Goal: Task Accomplishment & Management: Manage account settings

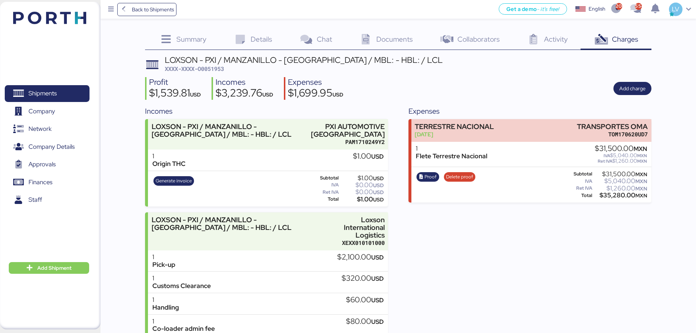
scroll to position [100, 0]
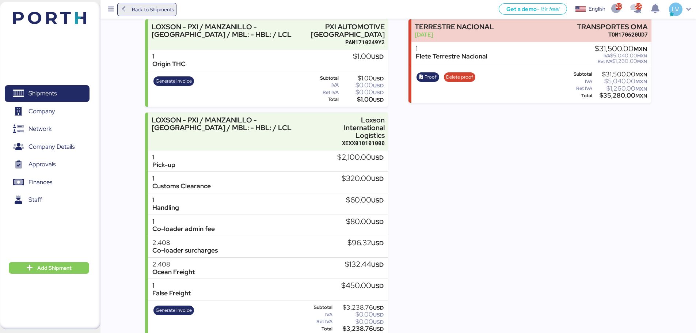
click at [161, 12] on span "Back to Shipments" at bounding box center [153, 9] width 42 height 9
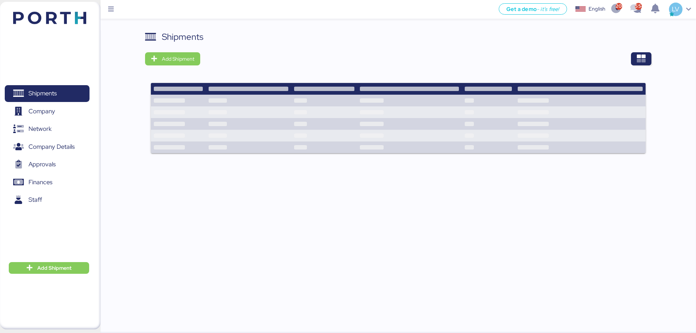
click at [628, 58] on div at bounding box center [428, 58] width 446 height 13
click at [641, 58] on icon "button" at bounding box center [641, 58] width 9 height 9
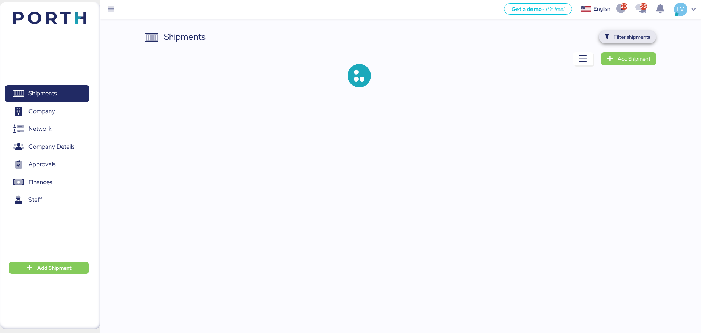
click at [629, 42] on span "Filter shipments" at bounding box center [628, 37] width 46 height 10
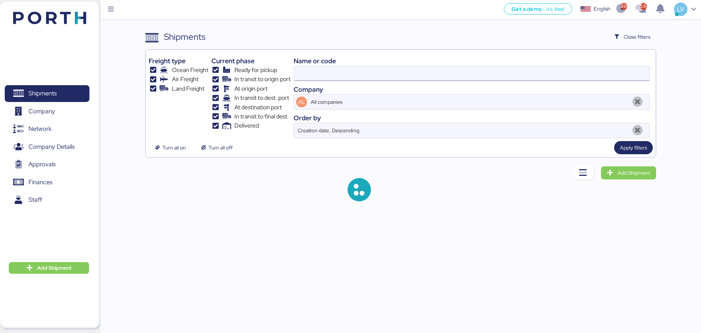
click at [555, 75] on input at bounding box center [472, 73] width 356 height 15
paste input "O0051953"
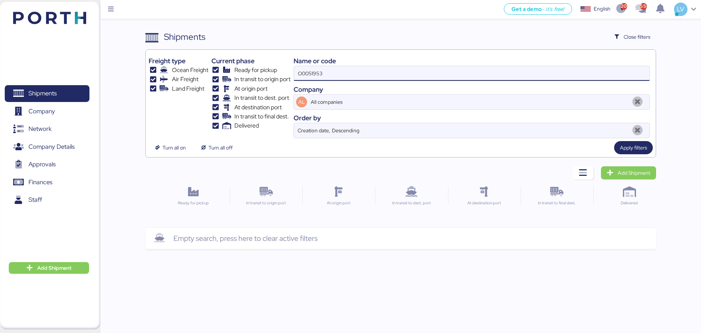
type input "O0051953"
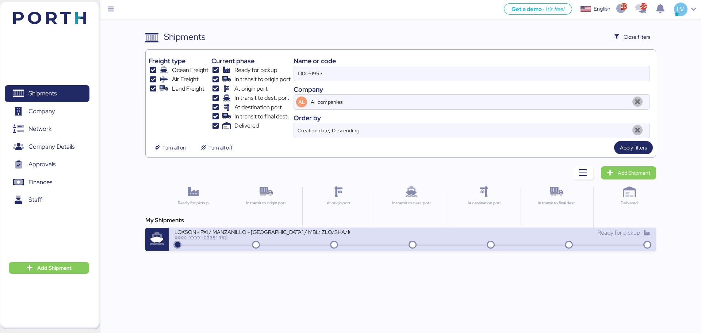
click at [370, 240] on div "LOXSON - PXI / MANZANILLO - [GEOGRAPHIC_DATA] / MBL: ZLO/SHA/16387 / LCL XXXX-X…" at bounding box center [294, 236] width 238 height 16
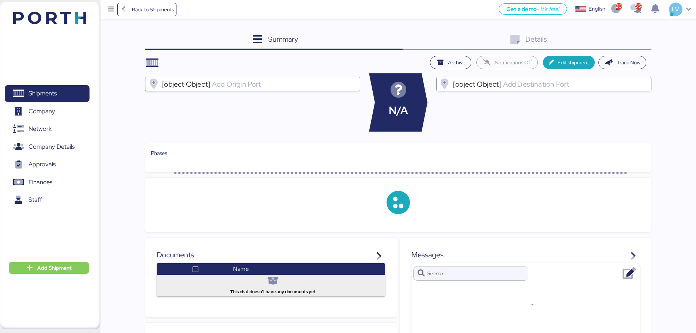
click at [646, 38] on div "Details 0" at bounding box center [527, 40] width 249 height 20
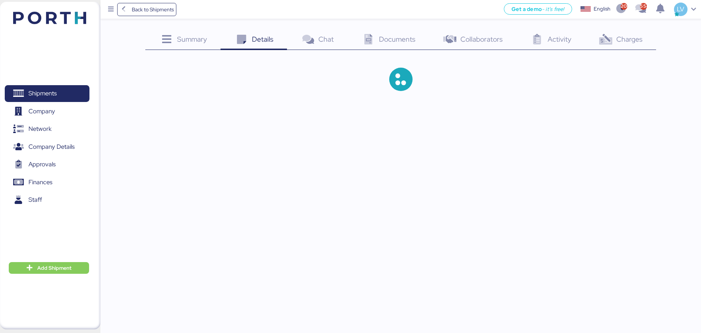
click at [646, 38] on div "Charges 0" at bounding box center [620, 40] width 71 height 20
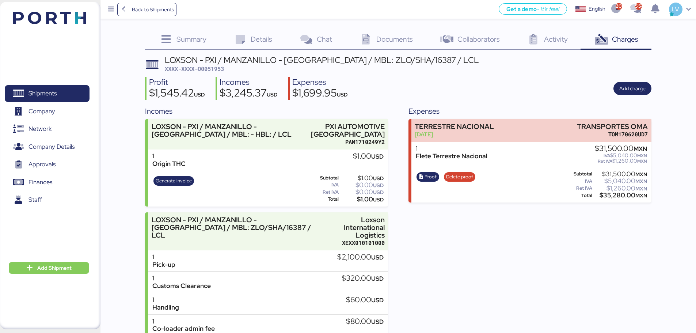
click at [628, 73] on div "LOXSON - PXI / MANZANILLO - [GEOGRAPHIC_DATA] / MBL: ZLO/SHA/16387 / LCL XXXX-X…" at bounding box center [398, 246] width 506 height 380
click at [629, 88] on span "Add charge" at bounding box center [632, 88] width 26 height 9
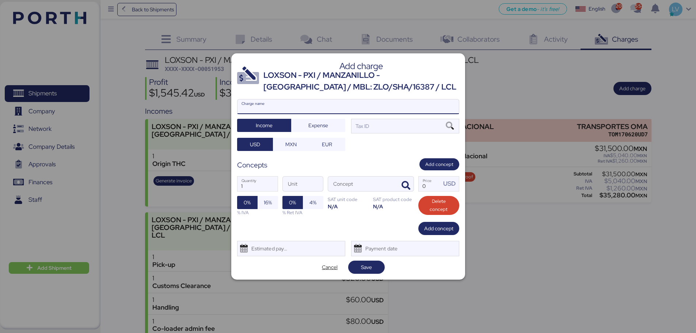
click at [368, 110] on input "Charge name" at bounding box center [347, 106] width 221 height 15
type input "c"
type input "CARGOS ECU"
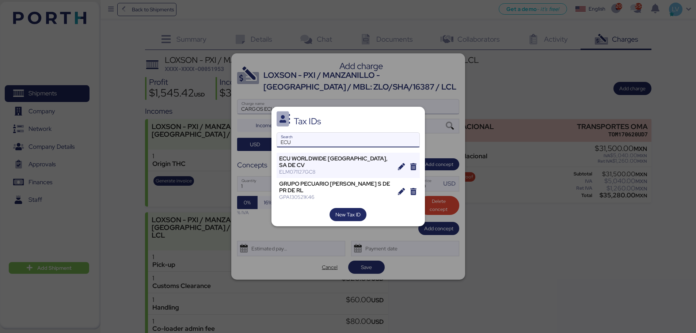
type input "ECU"
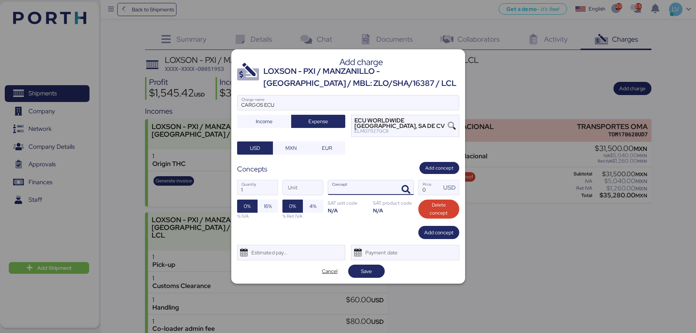
click at [412, 181] on div at bounding box center [405, 187] width 18 height 15
click at [406, 186] on icon "button" at bounding box center [406, 189] width 9 height 9
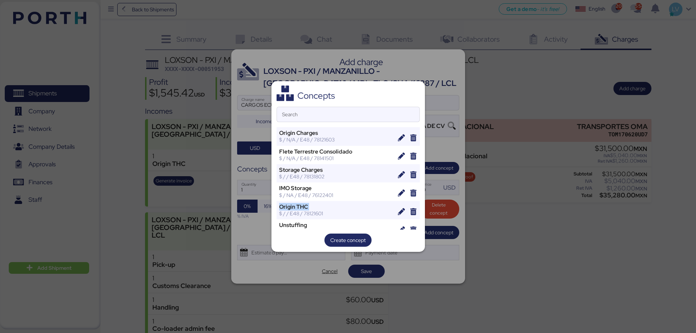
click at [407, 186] on div at bounding box center [413, 191] width 12 height 15
click at [371, 114] on input "Search" at bounding box center [348, 114] width 142 height 15
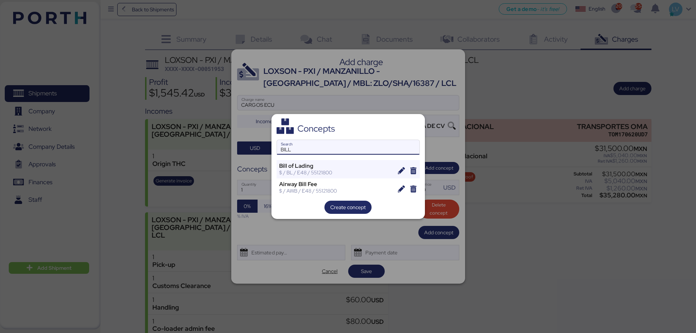
type input "BILL"
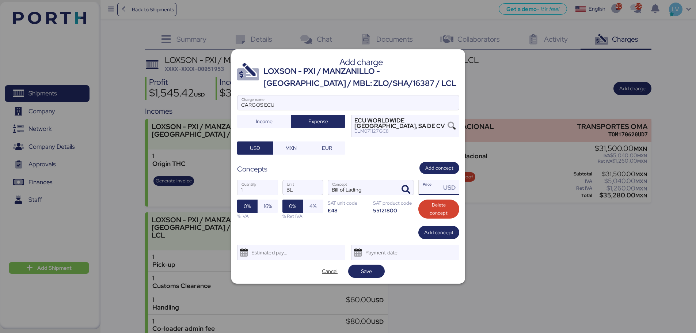
click at [432, 188] on input "Price USD" at bounding box center [430, 187] width 23 height 15
type input "25"
click at [435, 229] on span "Add concept" at bounding box center [438, 232] width 29 height 9
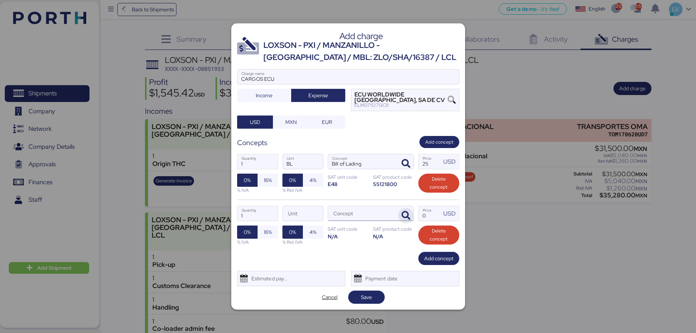
click at [409, 214] on icon "button" at bounding box center [406, 215] width 9 height 9
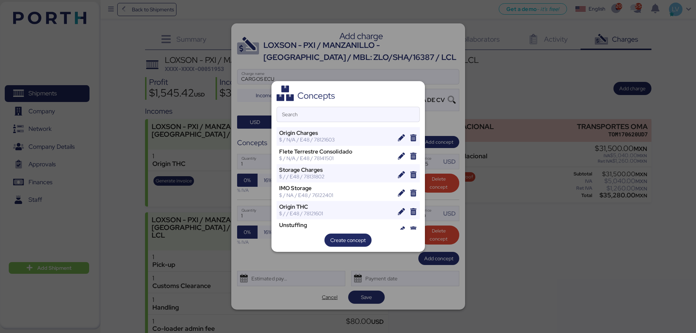
click at [350, 101] on header "Concepts" at bounding box center [348, 93] width 143 height 15
click at [348, 111] on input "Search" at bounding box center [348, 114] width 142 height 15
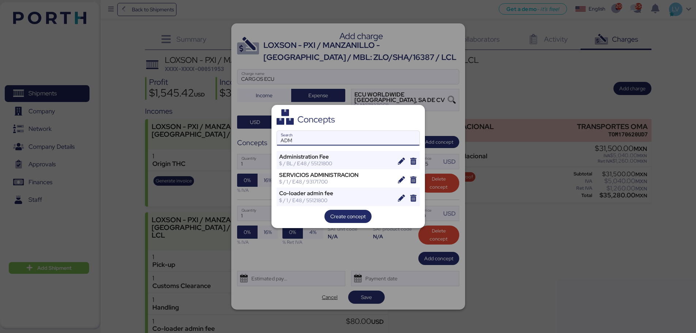
type input "ADM"
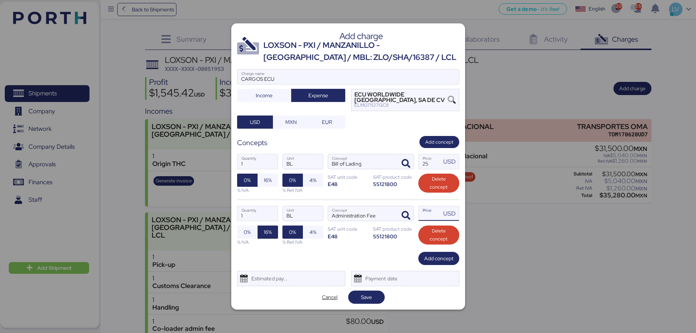
click at [425, 213] on input "Price USD" at bounding box center [430, 213] width 23 height 15
type input "15"
click at [436, 252] on span "Add concept" at bounding box center [438, 258] width 41 height 13
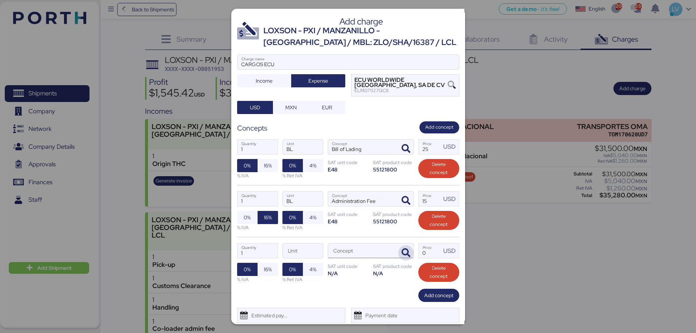
click at [406, 255] on icon "button" at bounding box center [406, 252] width 9 height 9
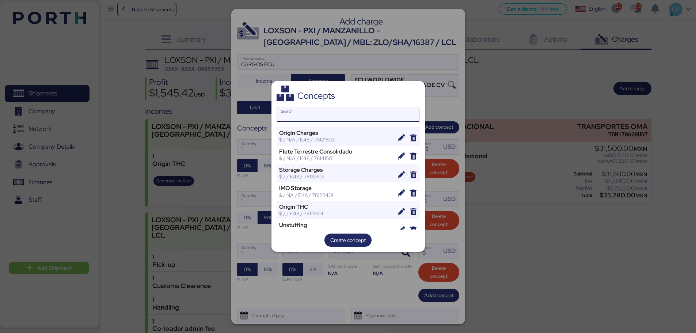
click at [322, 114] on input "Search" at bounding box center [348, 114] width 142 height 15
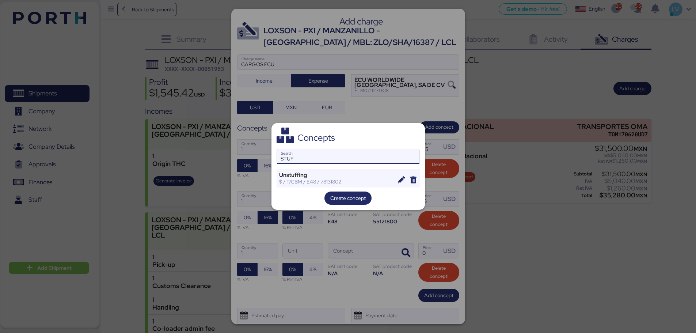
type input "STUF"
click at [296, 159] on input "STUF" at bounding box center [348, 156] width 142 height 15
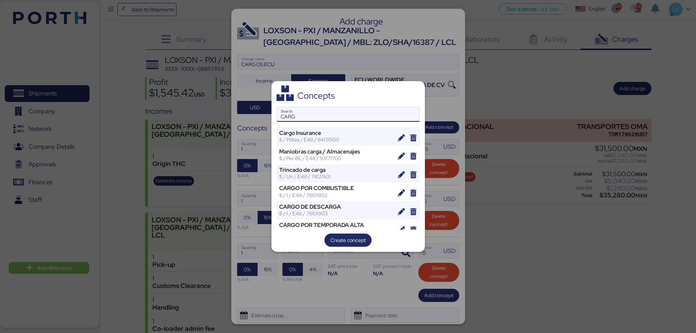
type input "CARGA"
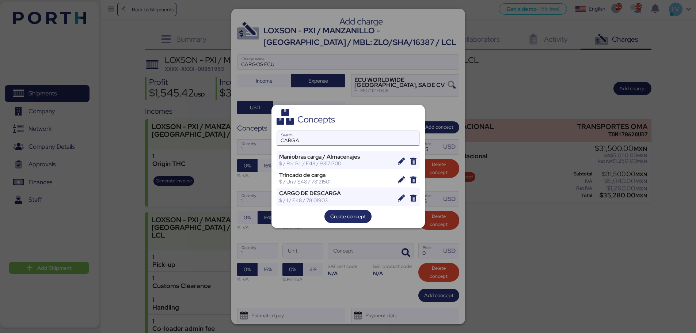
click at [312, 140] on input "CARGA" at bounding box center [348, 138] width 142 height 15
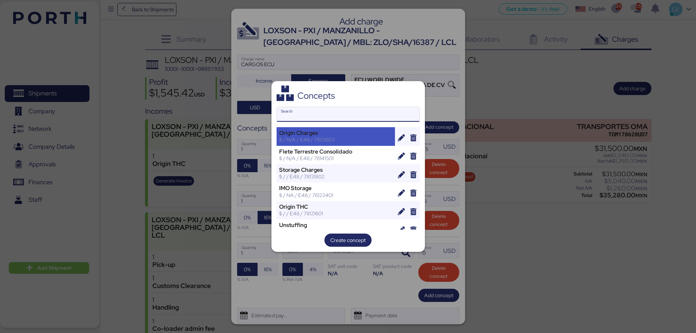
click at [308, 136] on div "$ / N/A / E48 / 78121603" at bounding box center [336, 139] width 114 height 7
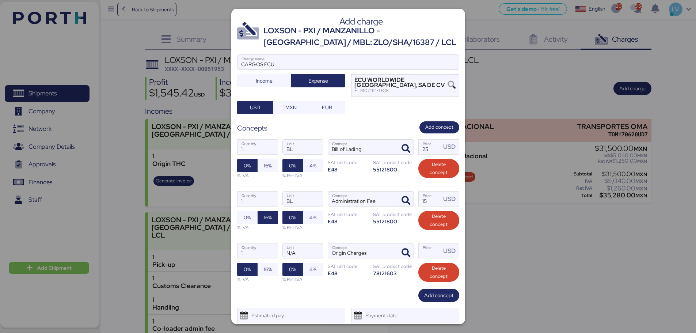
click at [429, 251] on input "Price USD" at bounding box center [430, 250] width 23 height 15
click at [425, 253] on input "Price USD" at bounding box center [430, 250] width 23 height 15
type input "90"
click at [436, 284] on div "1 Quantity N/A Unit Origin Charges Concept 90 Price USD 0% 16% % IVA 0% 4% % Re…" at bounding box center [348, 263] width 222 height 52
click at [433, 300] on span "Add concept" at bounding box center [438, 295] width 29 height 10
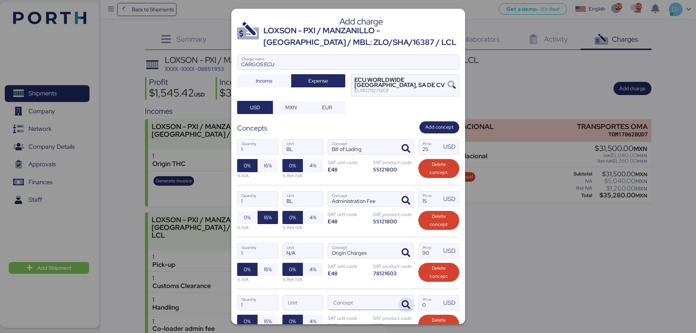
click at [402, 305] on icon "button" at bounding box center [406, 304] width 9 height 9
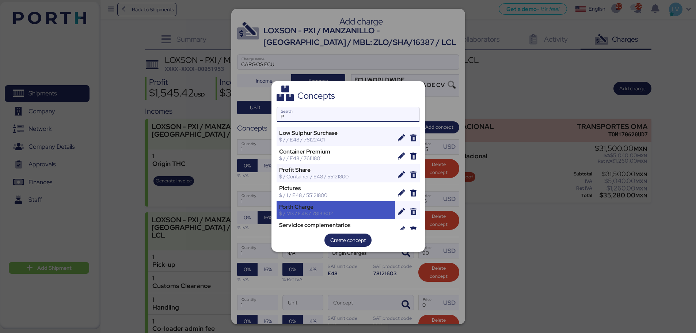
type input "P"
click at [321, 209] on div "Porth Charge" at bounding box center [336, 207] width 114 height 7
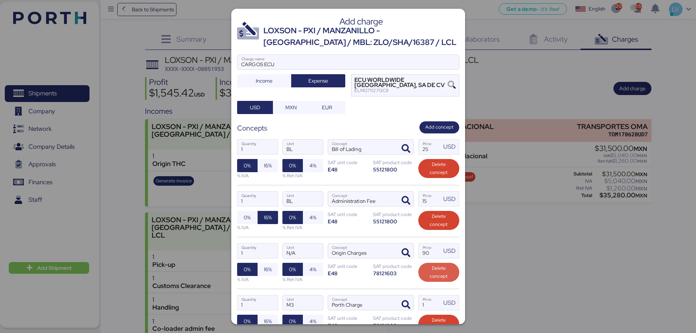
scroll to position [75, 0]
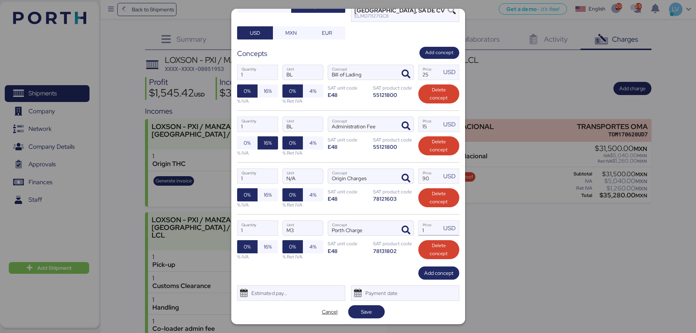
click at [425, 226] on input "1" at bounding box center [430, 228] width 23 height 15
type input "10"
click at [427, 278] on span "Add concept" at bounding box center [438, 273] width 29 height 10
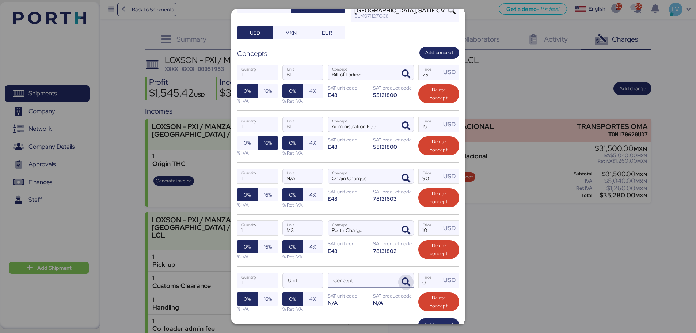
click at [408, 281] on span "button" at bounding box center [405, 281] width 15 height 15
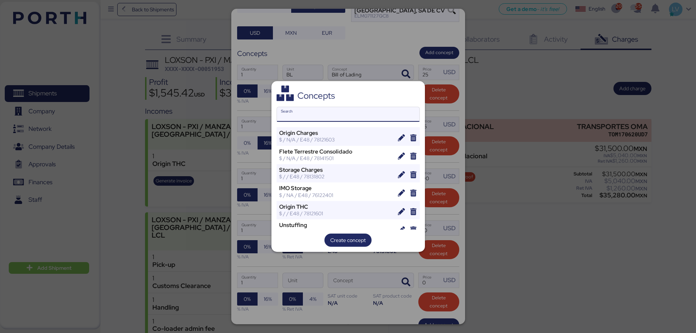
click at [379, 112] on input "Search" at bounding box center [348, 114] width 142 height 15
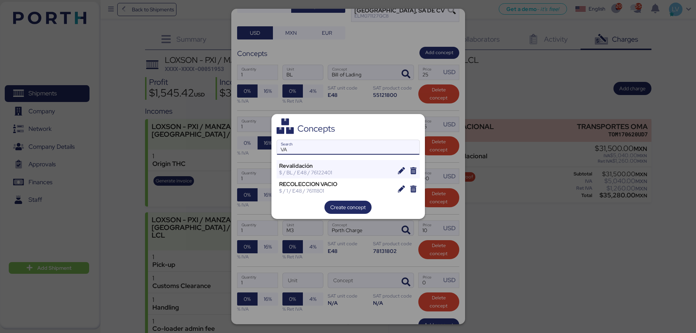
type input "V"
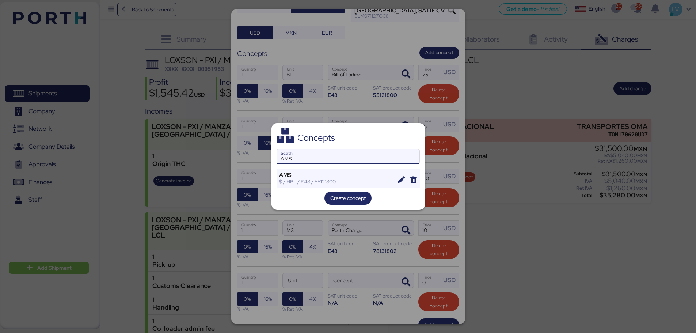
type input "AMS"
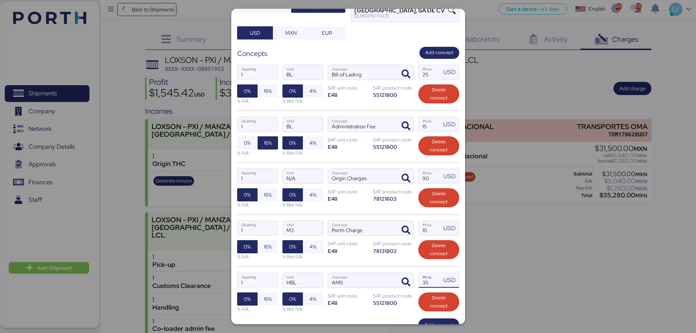
click at [424, 281] on input "35" at bounding box center [430, 280] width 23 height 15
type input "20"
click at [398, 284] on span "button" at bounding box center [405, 281] width 15 height 15
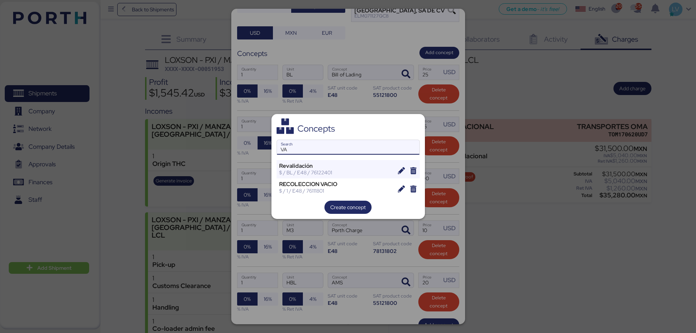
type input "V"
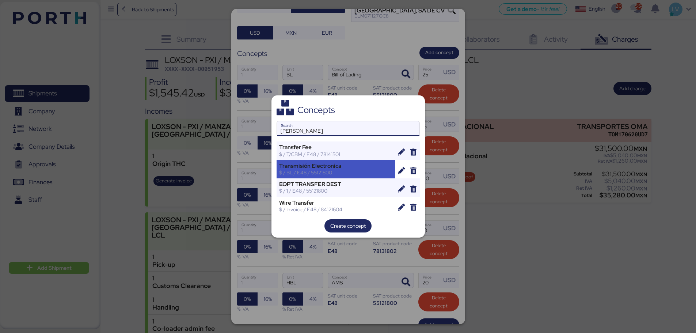
type input "[PERSON_NAME]"
click at [313, 168] on div "Transmisión Electronica" at bounding box center [336, 166] width 114 height 7
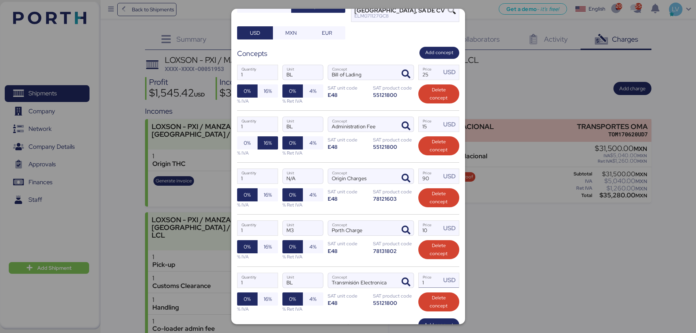
click at [424, 285] on input "1" at bounding box center [430, 280] width 23 height 15
type input "20"
click at [356, 252] on div "E48" at bounding box center [348, 250] width 41 height 7
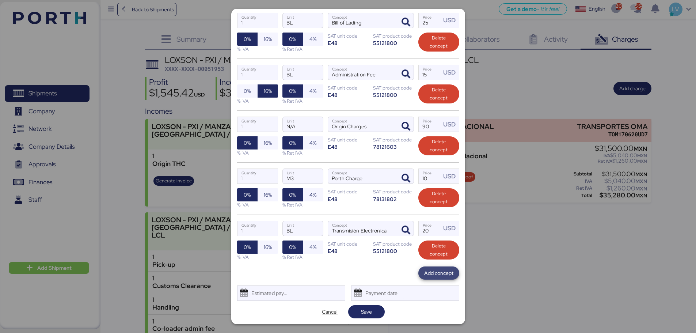
click at [442, 271] on span "Add concept" at bounding box center [438, 273] width 29 height 9
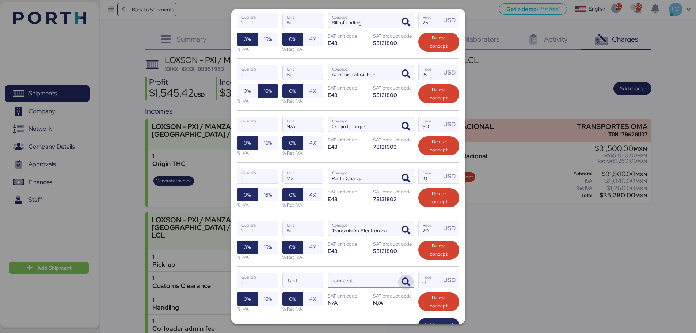
click at [408, 284] on span "button" at bounding box center [405, 281] width 15 height 15
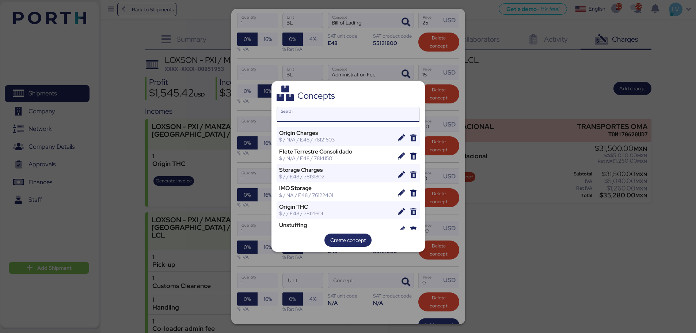
click at [307, 107] on div "Search" at bounding box center [348, 114] width 143 height 15
click at [307, 107] on input "Search" at bounding box center [348, 114] width 142 height 15
click at [305, 111] on input "Search" at bounding box center [348, 114] width 142 height 15
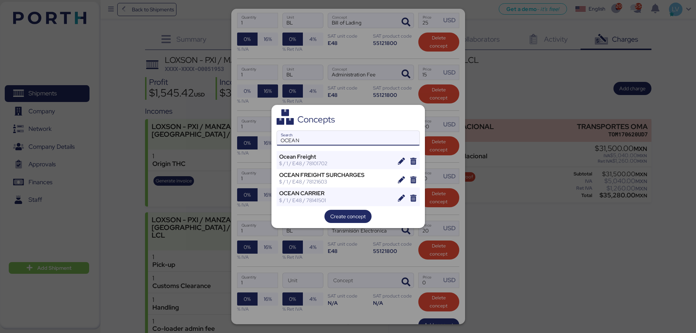
type input "OCEAN"
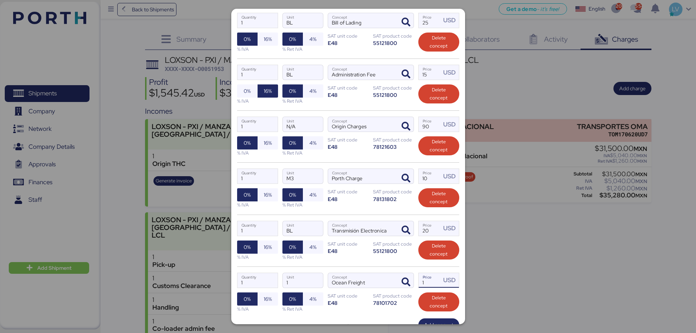
click at [430, 276] on input "1" at bounding box center [430, 280] width 23 height 15
type input "5"
click at [360, 269] on div "1 Quantity 1 Unit Ocean Freight Concept 5 Price USD 0% 16% % IVA 0% 4% % Ret IV…" at bounding box center [348, 292] width 222 height 52
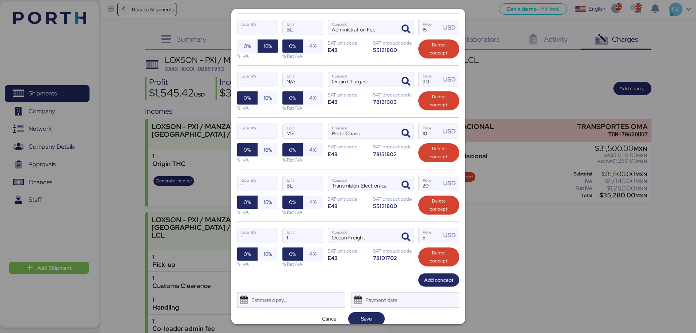
scroll to position [178, 0]
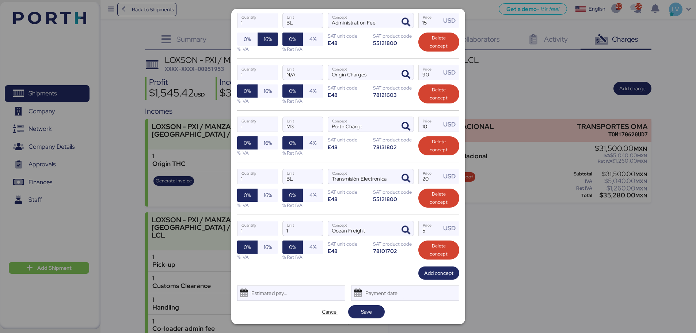
click at [425, 264] on div "1 Quantity 1 Unit Ocean Freight Concept 5 Price USD 0% 16% % IVA 0% 4% % Ret IV…" at bounding box center [348, 240] width 222 height 52
click at [424, 277] on span "Add concept" at bounding box center [438, 273] width 29 height 9
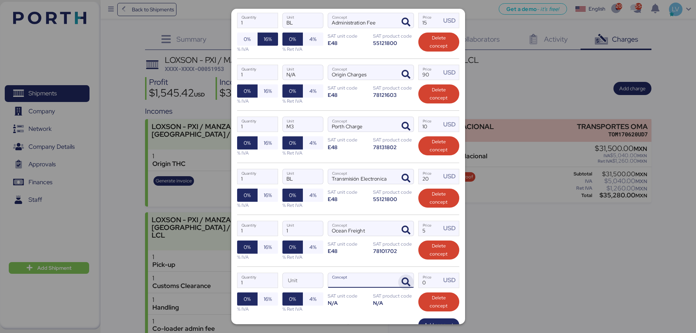
click at [402, 280] on icon "button" at bounding box center [406, 282] width 9 height 9
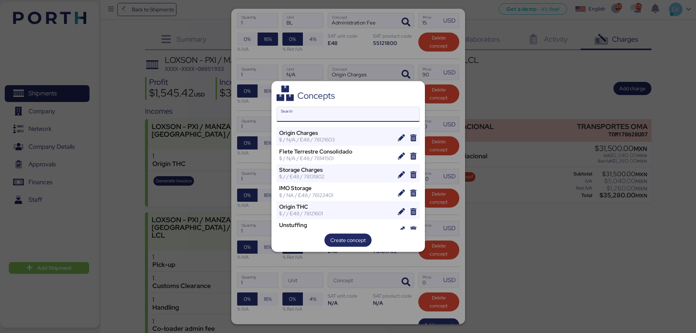
click at [312, 118] on input "Search" at bounding box center [348, 114] width 142 height 15
type input "E"
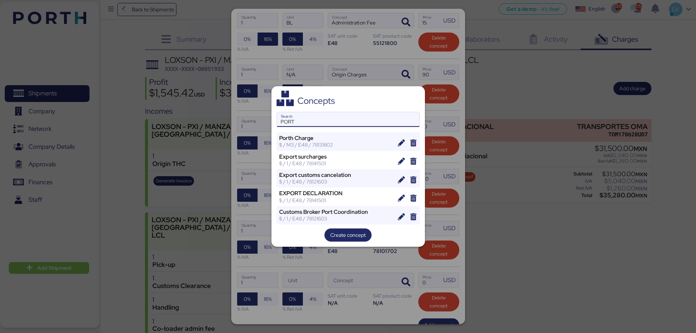
click at [323, 118] on input "PORT" at bounding box center [348, 119] width 142 height 15
type input "O"
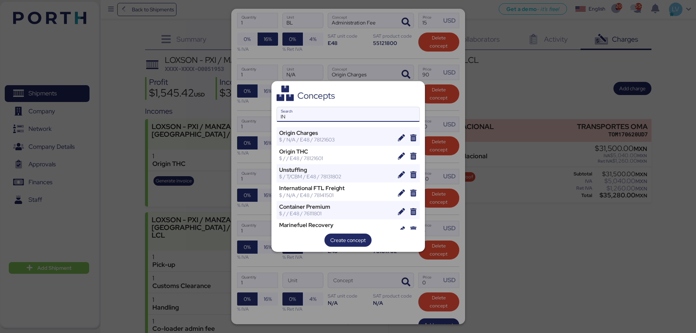
type input "I"
type input "E"
type input "PORT"
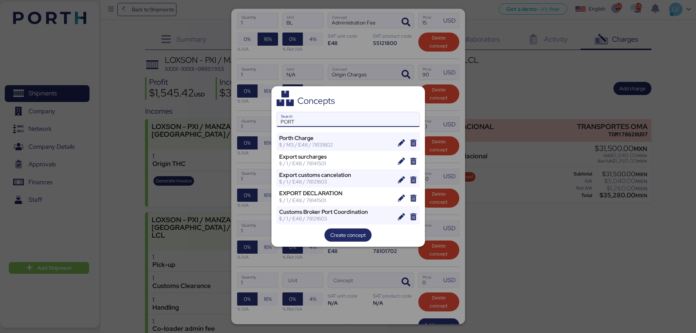
click at [336, 122] on input "PORT" at bounding box center [348, 119] width 142 height 15
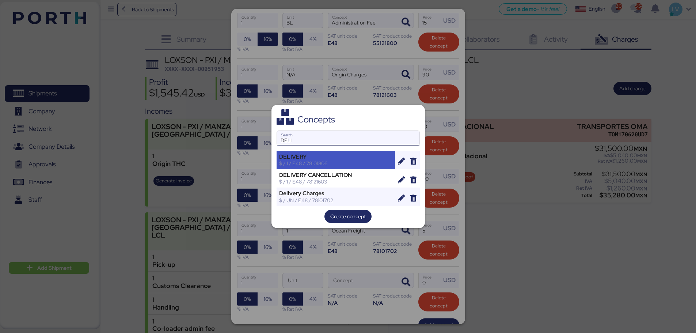
type input "DELI"
click at [317, 156] on div "DELIVERY" at bounding box center [336, 156] width 114 height 7
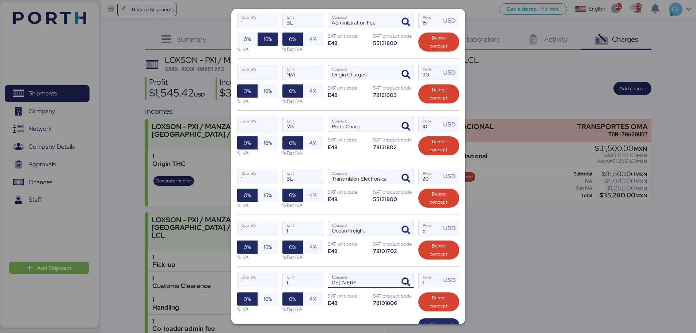
click at [354, 282] on input "DELIVERY" at bounding box center [362, 280] width 68 height 15
type input "ENTREGA EN PUERTO"
click at [427, 279] on input "1" at bounding box center [430, 280] width 23 height 15
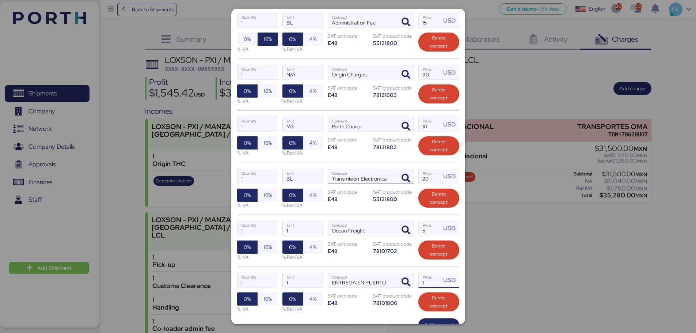
click at [353, 179] on input "Transmisión Electronica" at bounding box center [362, 176] width 68 height 15
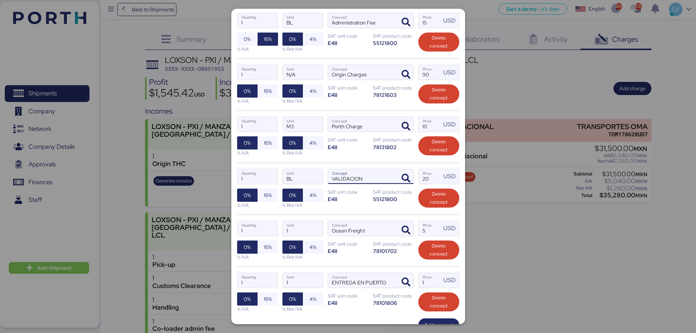
type input "VALIDACION"
click at [362, 200] on div "E48" at bounding box center [348, 198] width 41 height 7
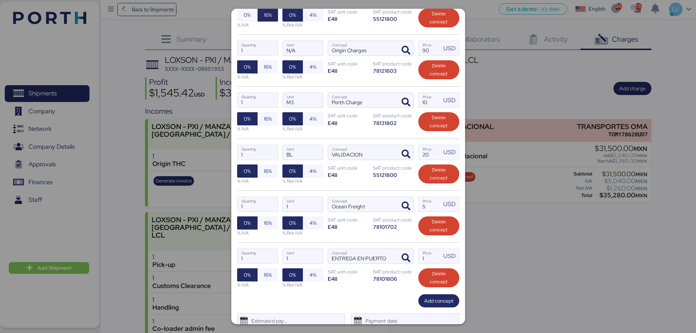
scroll to position [203, 0]
click at [343, 104] on input "Porth Charge" at bounding box center [362, 99] width 68 height 15
type input "Porth transfer fee"
click at [373, 132] on div "1 Quantity M3 Unit Porth transfer fee Concept 10 Price USD 0% 16% % IVA 0% 4% %…" at bounding box center [348, 112] width 222 height 52
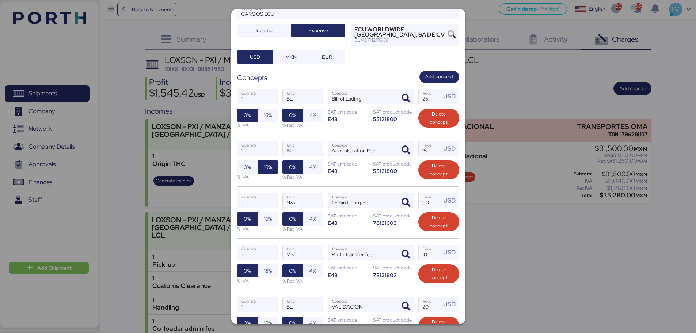
scroll to position [50, 0]
click at [422, 196] on input "90" at bounding box center [430, 200] width 23 height 15
type input "20"
click at [255, 202] on input "1" at bounding box center [257, 200] width 40 height 15
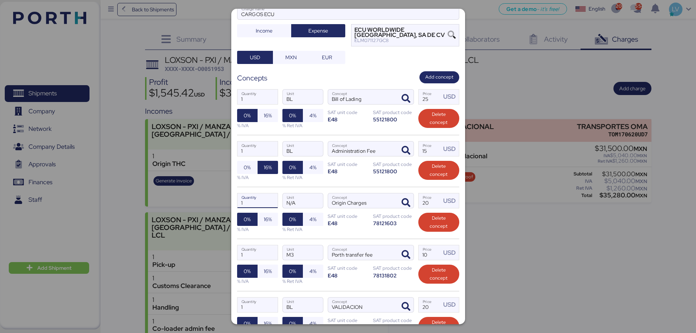
click at [255, 202] on input "1" at bounding box center [257, 200] width 40 height 15
click at [360, 224] on div "E48" at bounding box center [348, 223] width 41 height 7
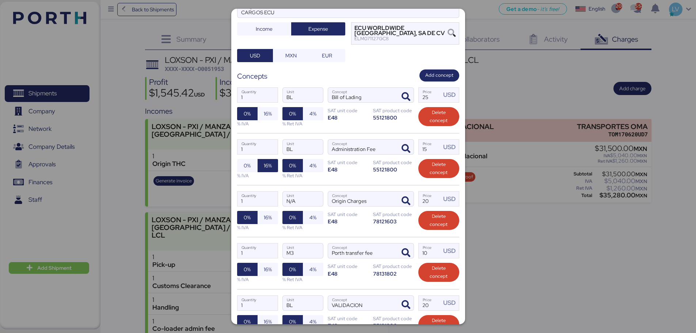
scroll to position [52, 0]
click at [257, 203] on input "1" at bounding box center [257, 198] width 40 height 15
click at [294, 202] on input "N/A" at bounding box center [303, 198] width 40 height 15
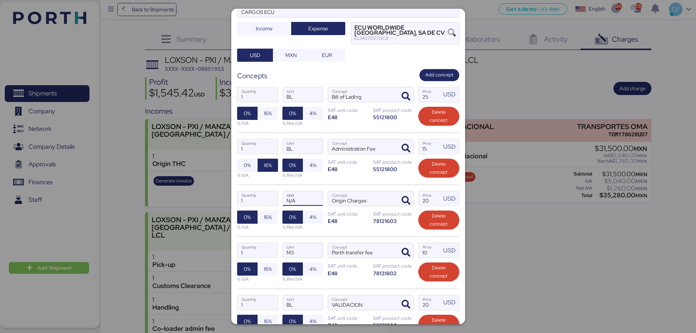
click at [304, 199] on input "N/A" at bounding box center [303, 198] width 40 height 15
click at [430, 203] on input "20" at bounding box center [430, 198] width 23 height 15
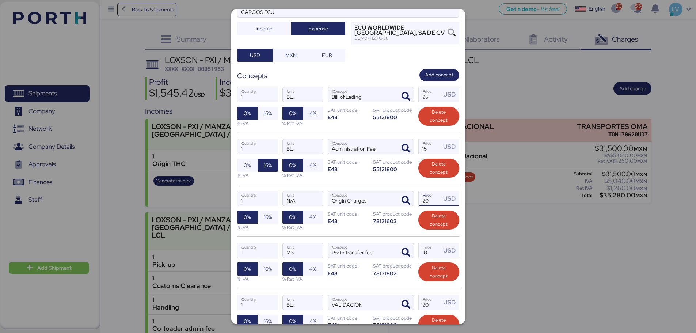
click at [430, 203] on input "20" at bounding box center [430, 198] width 23 height 15
type input "4.5"
type input "90"
click at [391, 229] on div "4.5 Quantity N/A Unit Origin Charges Concept 90 Price USD 0% 16% % IVA 0% 4% % …" at bounding box center [348, 211] width 222 height 52
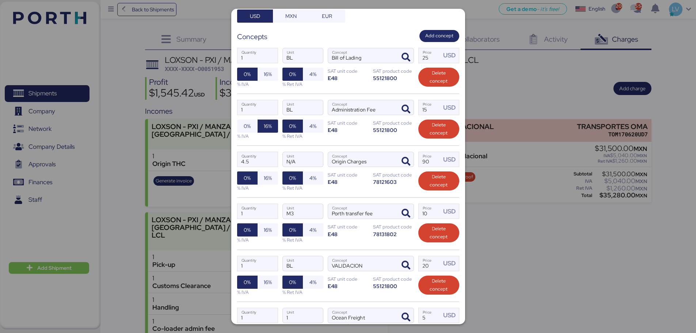
scroll to position [0, 0]
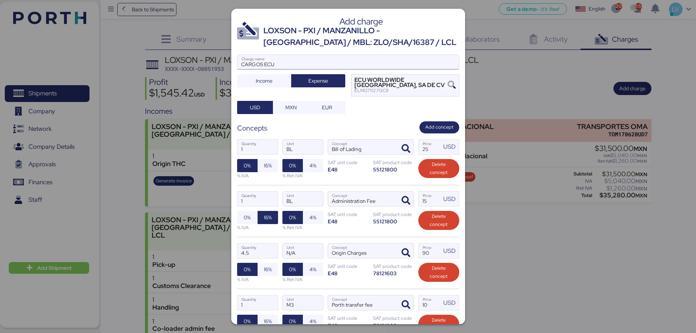
click at [337, 61] on input "CARGOS ECU" at bounding box center [347, 62] width 221 height 15
type input "CARGOS ECU cbm 4.5"
click at [366, 216] on div "1 Quantity BL Unit Administration Fee Concept 15 Price USD 0% 16% % IVA 0% 4% %…" at bounding box center [348, 211] width 222 height 52
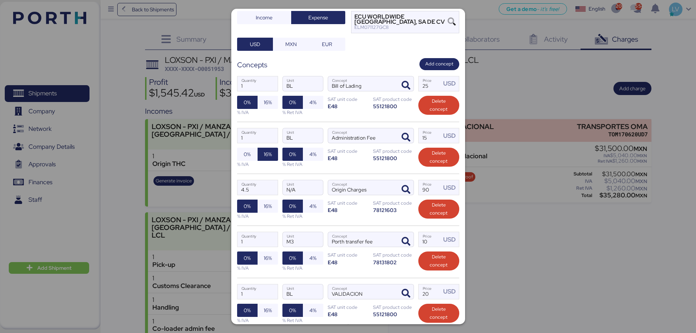
scroll to position [64, 0]
click at [426, 240] on input "10" at bounding box center [430, 239] width 23 height 15
type input "45"
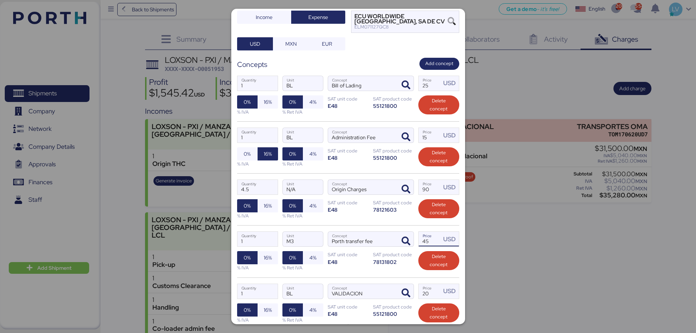
click at [377, 279] on div "1 Quantity BL Unit VALIDACION Concept 20 Price USD 0% 16% % IVA 0% 4% % Ret IVA…" at bounding box center [348, 303] width 222 height 52
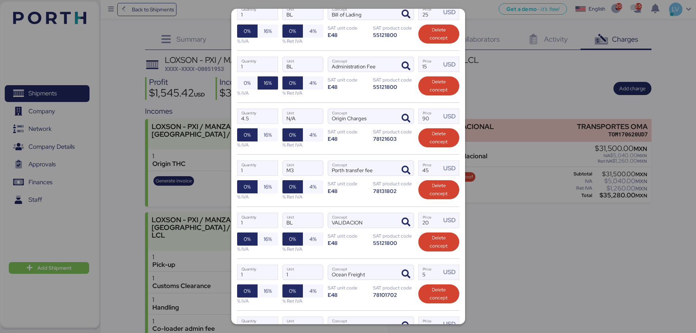
scroll to position [135, 0]
click at [422, 274] on input "5" at bounding box center [430, 272] width 23 height 15
type input "22.5"
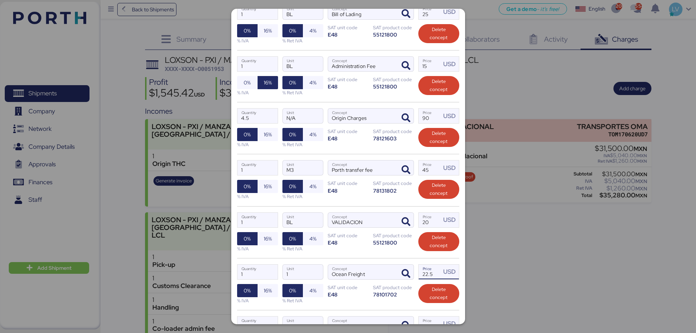
click at [391, 255] on div "1 Quantity BL Unit VALIDACION Concept 20 Price USD 0% 16% % IVA 0% 4% % Ret IVA…" at bounding box center [348, 232] width 222 height 52
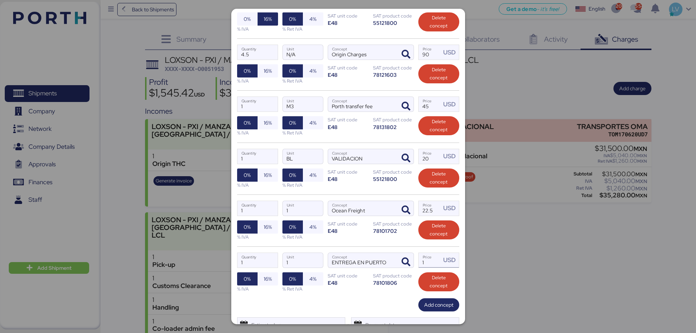
click at [420, 259] on input "1" at bounding box center [430, 260] width 23 height 15
type input "250"
click at [373, 242] on div "1 Quantity 1 Unit Ocean Freight Concept 22.5 Price USD 0% 16% % IVA 0% 4% % Ret…" at bounding box center [348, 220] width 222 height 52
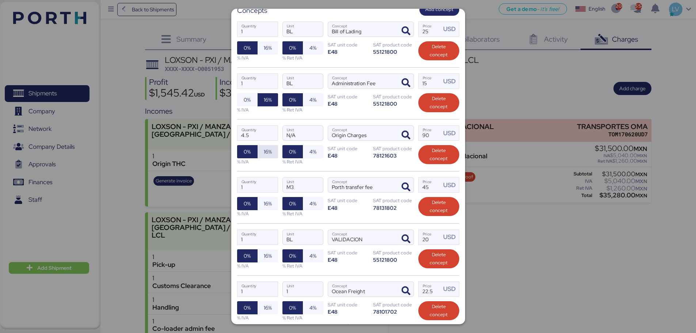
scroll to position [115, 0]
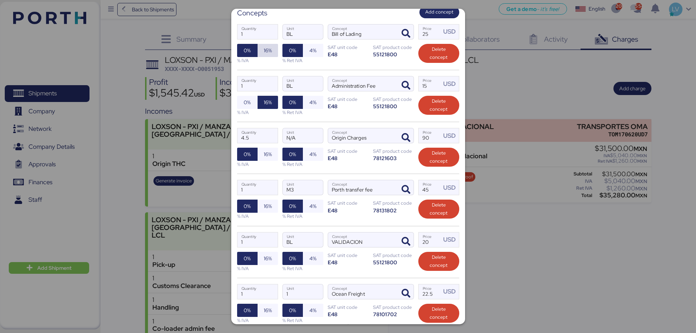
click at [264, 47] on span "16%" at bounding box center [268, 50] width 8 height 9
click at [273, 152] on span "16%" at bounding box center [268, 154] width 20 height 13
click at [273, 202] on span "16%" at bounding box center [268, 205] width 20 height 13
click at [354, 136] on input "Origin Charges" at bounding box center [362, 135] width 68 height 15
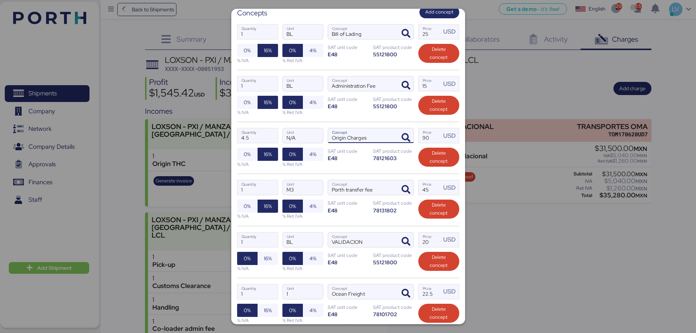
click at [354, 136] on input "Origin Charges" at bounding box center [362, 135] width 68 height 15
type input "Stuffing"
click at [269, 262] on span "16%" at bounding box center [268, 258] width 8 height 9
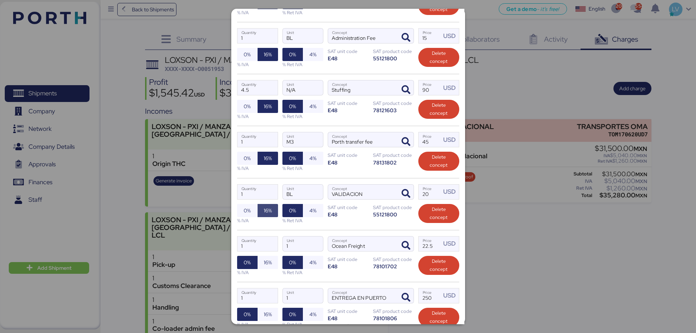
scroll to position [163, 0]
click at [266, 257] on span "16%" at bounding box center [267, 262] width 9 height 10
click at [241, 266] on span "0%" at bounding box center [247, 261] width 20 height 13
click at [267, 312] on span "16%" at bounding box center [268, 313] width 8 height 9
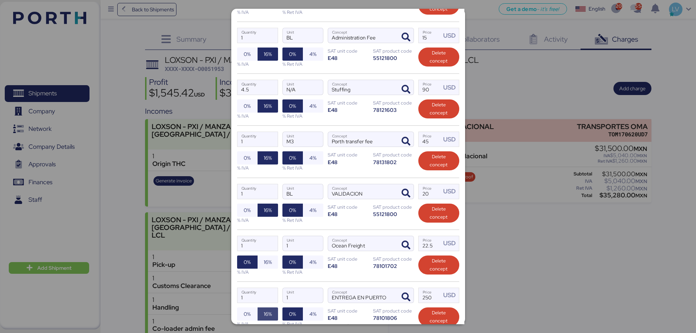
scroll to position [230, 0]
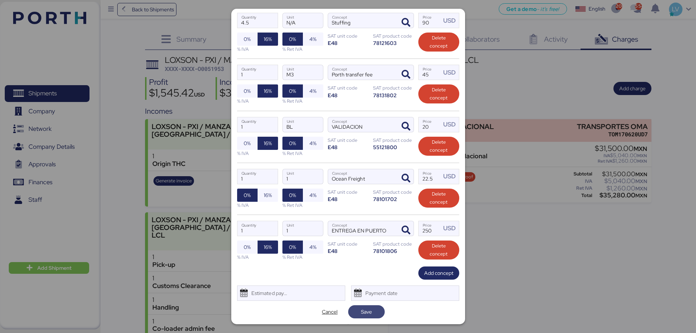
click at [374, 309] on span "Save" at bounding box center [366, 312] width 25 height 10
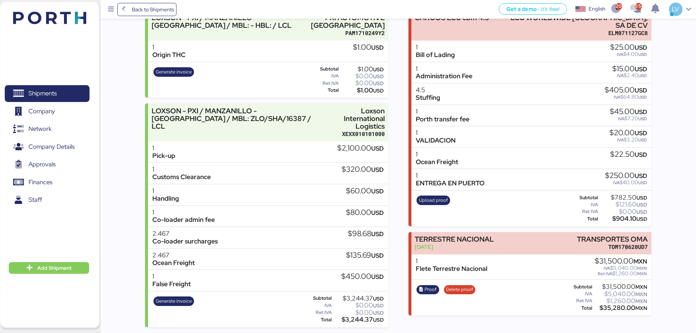
scroll to position [75, 0]
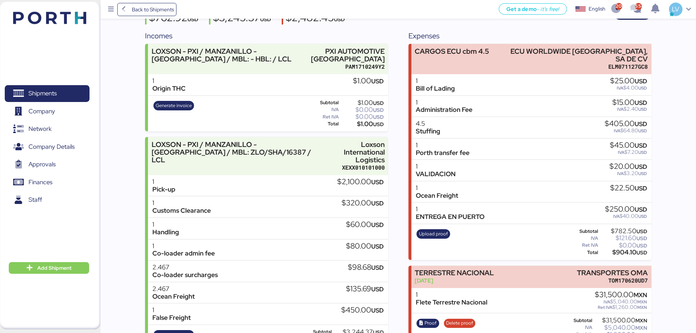
click at [460, 74] on div "1 Bill of Lading $25.00 USD IVA $4.00 USD" at bounding box center [531, 85] width 240 height 22
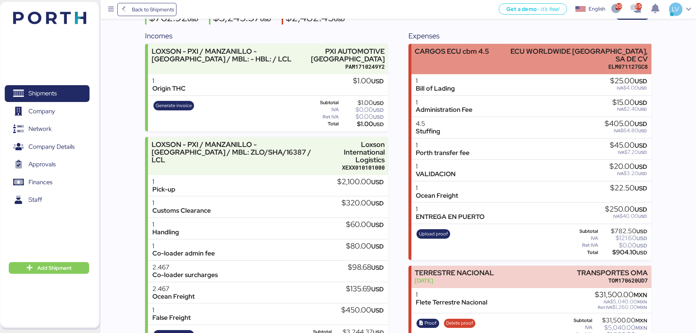
click at [460, 61] on div "CARGOS ECU cbm 4.5" at bounding box center [452, 58] width 75 height 23
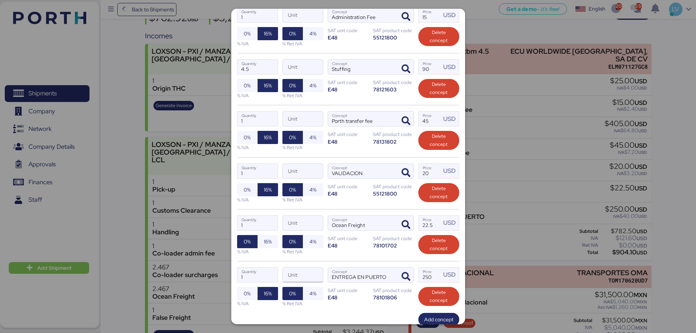
scroll to position [216, 0]
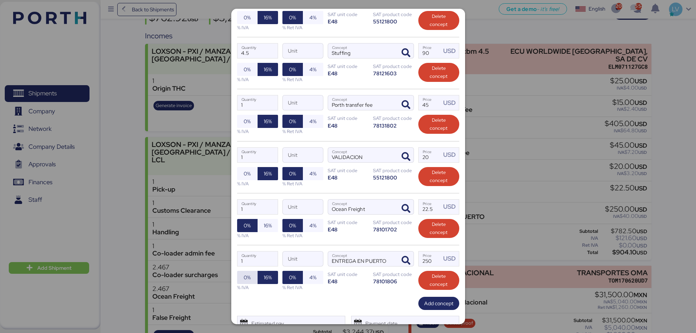
click at [251, 280] on span "0%" at bounding box center [247, 277] width 20 height 13
click at [266, 281] on span "16%" at bounding box center [268, 277] width 8 height 9
click at [250, 174] on span "0%" at bounding box center [247, 173] width 7 height 9
click at [243, 126] on span "0%" at bounding box center [247, 121] width 9 height 10
click at [240, 75] on span "0%" at bounding box center [247, 69] width 20 height 13
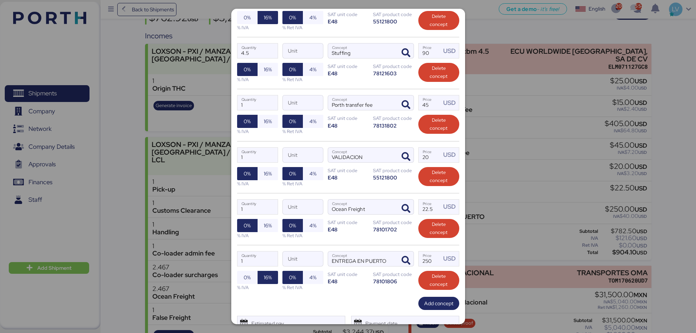
click at [243, 26] on div "% IVA" at bounding box center [257, 27] width 41 height 7
click at [246, 15] on span "0%" at bounding box center [247, 17] width 7 height 9
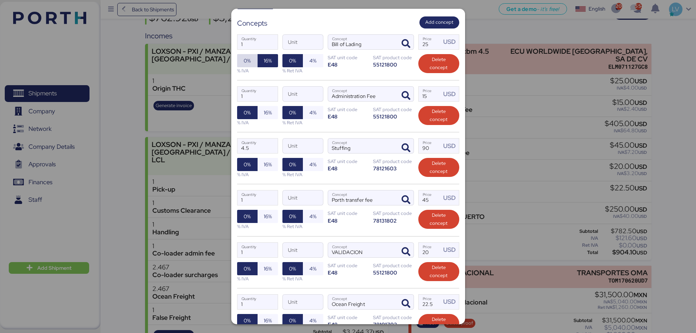
click at [251, 59] on span "0%" at bounding box center [247, 60] width 20 height 13
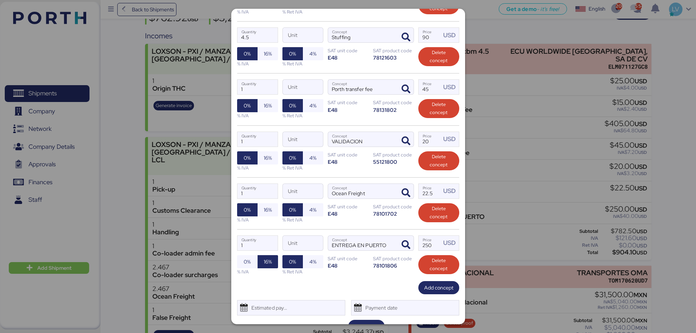
scroll to position [246, 0]
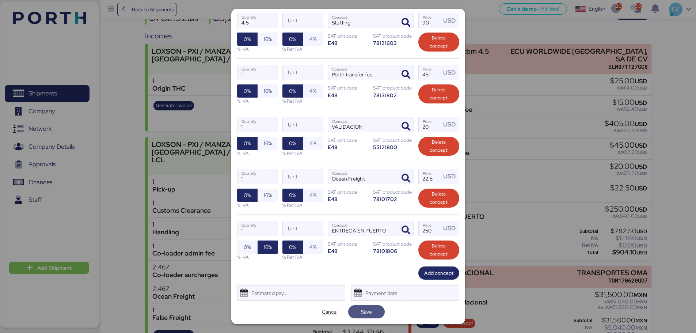
click at [365, 310] on span "Save" at bounding box center [366, 311] width 11 height 9
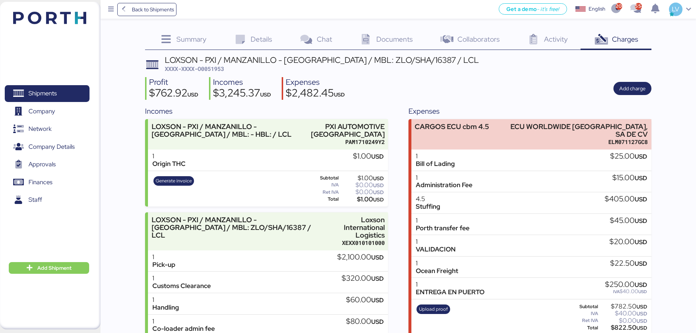
scroll to position [109, 0]
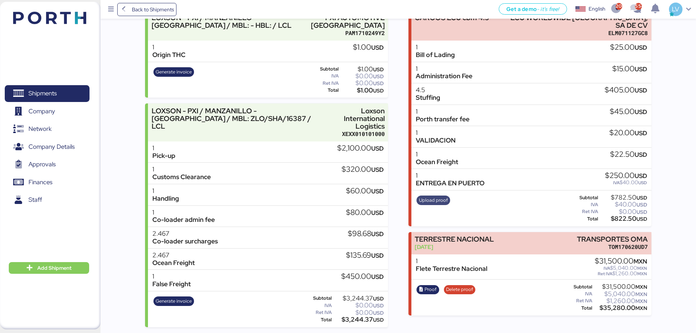
click at [434, 196] on span "Upload proof" at bounding box center [433, 200] width 29 height 8
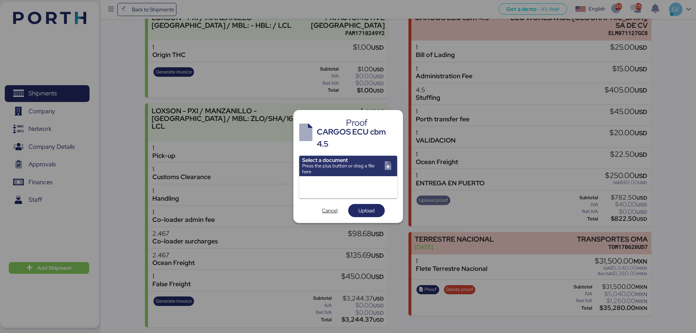
scroll to position [0, 0]
click at [330, 210] on span "Cancel" at bounding box center [330, 210] width 16 height 9
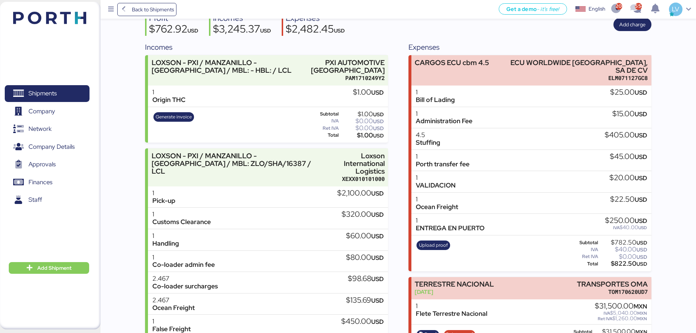
scroll to position [64, 0]
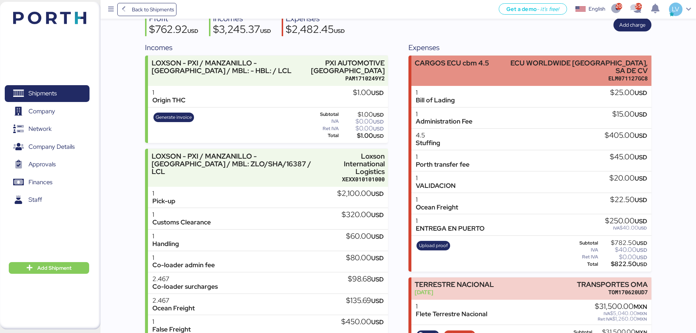
click at [482, 63] on div "CARGOS ECU cbm 4.5" at bounding box center [452, 63] width 75 height 8
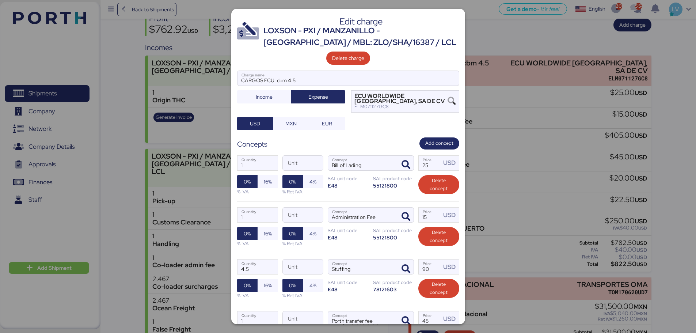
click at [259, 271] on input "4.5" at bounding box center [257, 266] width 40 height 15
type input "1"
click at [369, 237] on div "1 Quantity Unit Administration Fee Concept 15 Price USD 0% 16% % IVA 0% 4% % Re…" at bounding box center [348, 227] width 222 height 52
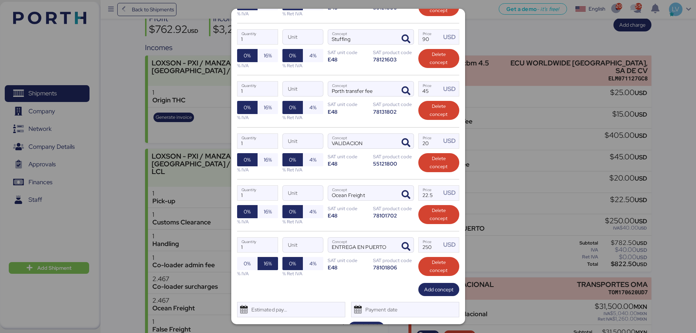
scroll to position [246, 0]
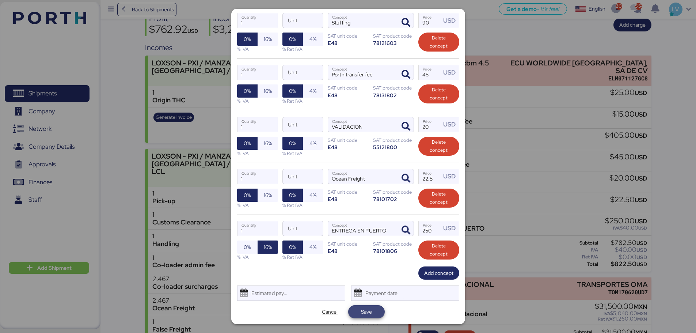
click at [375, 308] on span "Save" at bounding box center [366, 312] width 25 height 10
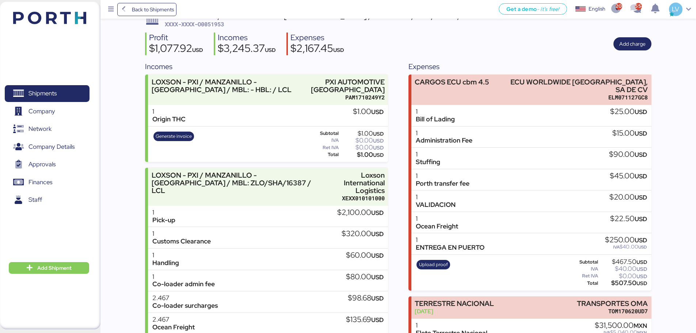
scroll to position [45, 0]
click at [433, 260] on span "Upload proof" at bounding box center [433, 264] width 29 height 8
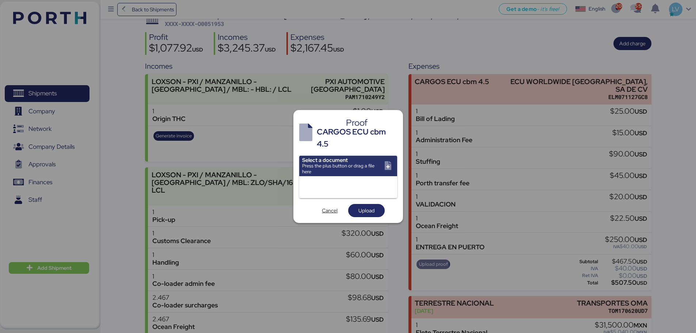
scroll to position [0, 0]
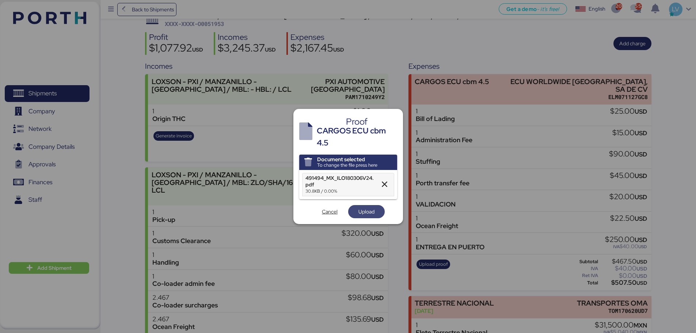
click at [372, 208] on span "Upload" at bounding box center [366, 211] width 16 height 9
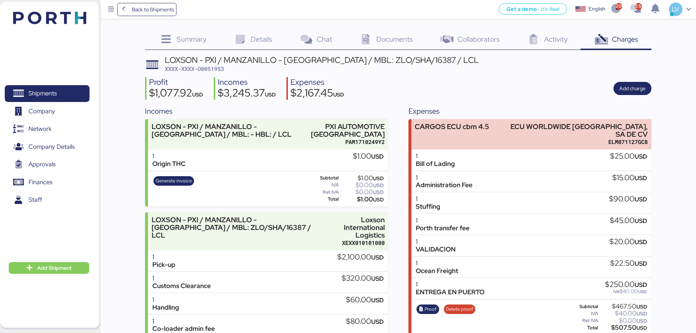
click at [222, 70] on span "XXXX-XXXX-O0051953" at bounding box center [194, 68] width 59 height 7
copy span "O0051953"
click at [165, 3] on span "Back to Shipments" at bounding box center [147, 9] width 54 height 13
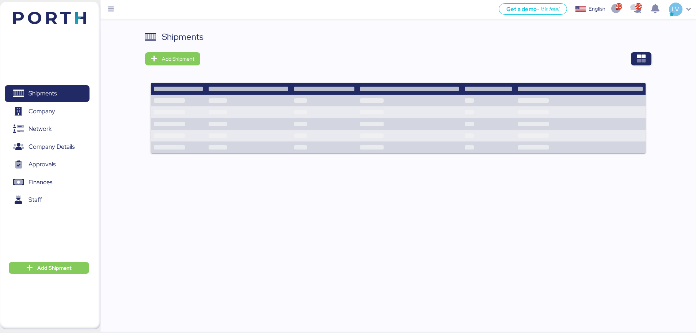
click at [640, 49] on div "Shipments Add Shipment" at bounding box center [398, 96] width 506 height 132
click at [641, 54] on icon "button" at bounding box center [641, 58] width 9 height 9
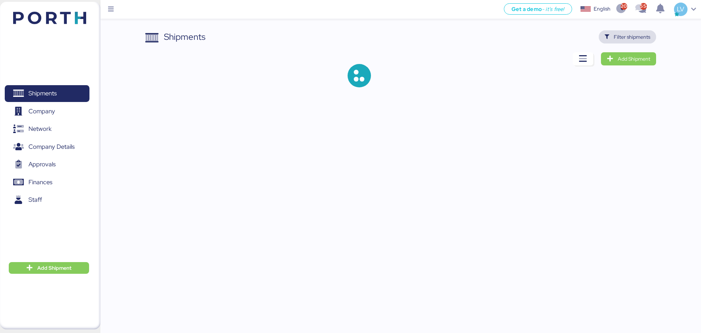
click at [631, 36] on span "Filter shipments" at bounding box center [632, 37] width 37 height 9
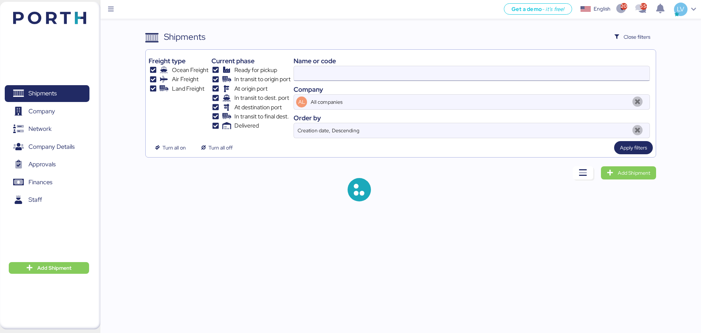
click at [590, 78] on input at bounding box center [472, 73] width 356 height 15
paste input "SSZ1660577"
type input "SSZ1660577"
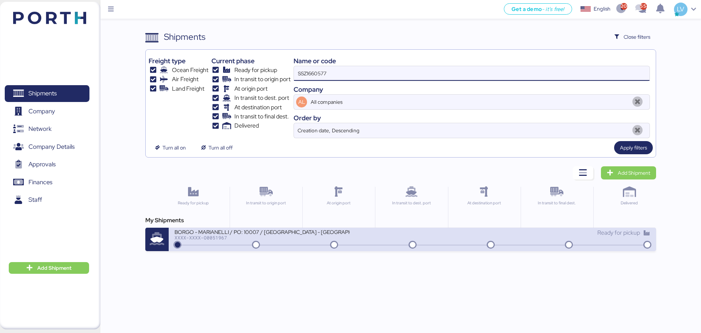
click at [573, 241] on icon at bounding box center [569, 245] width 35 height 8
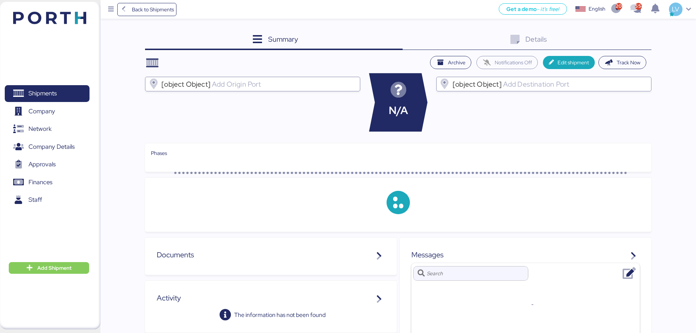
click at [636, 38] on div "Details 0" at bounding box center [527, 40] width 249 height 20
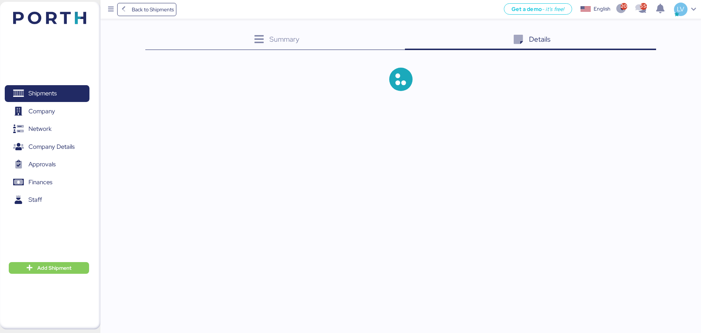
click at [636, 38] on div "Details 0" at bounding box center [530, 40] width 251 height 20
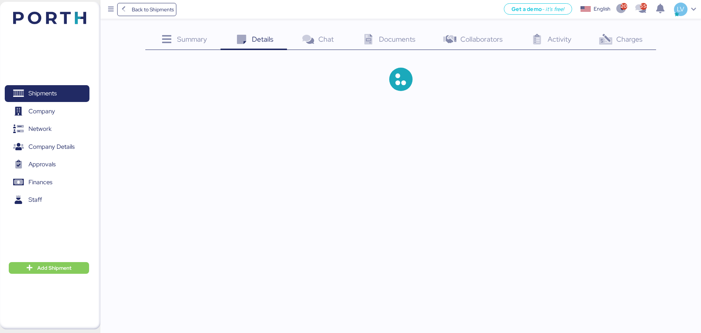
click at [637, 39] on span "Charges" at bounding box center [630, 38] width 26 height 9
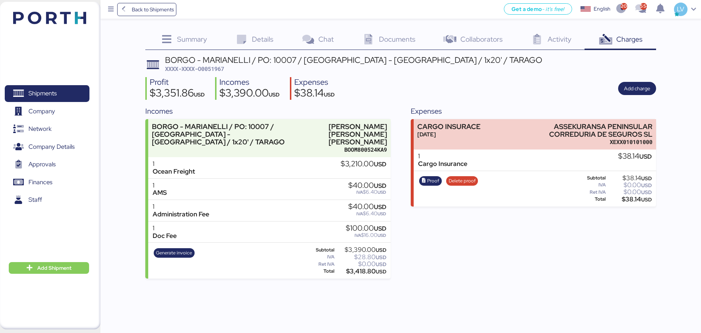
click at [642, 96] on div "Profit $3,351.86 USD Incomes $3,390.00 USD Expenses $38.14 USD Add charge" at bounding box center [400, 88] width 511 height 23
click at [640, 89] on span "Add charge" at bounding box center [637, 88] width 26 height 9
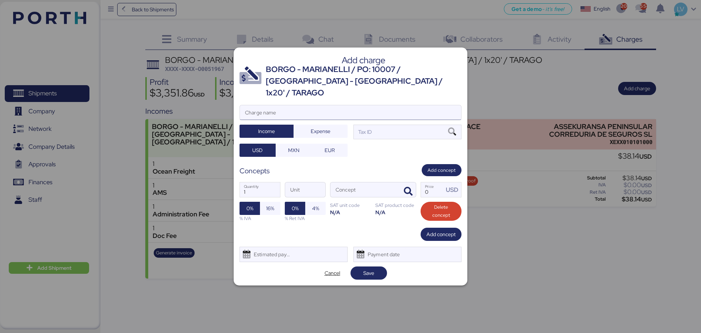
click at [417, 105] on input "Charge name" at bounding box center [350, 112] width 221 height 15
type input "a"
type input "c"
type input "Cargos agente"
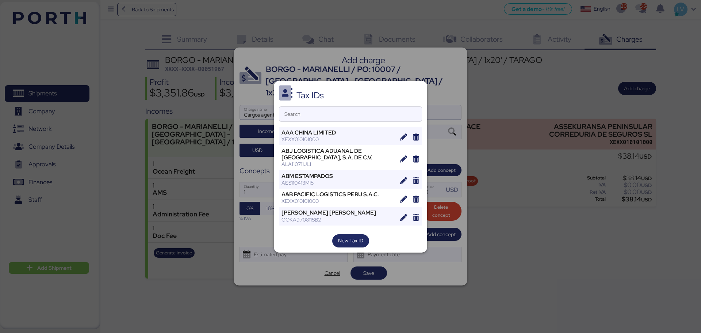
click at [417, 105] on div "Tax IDs Search AAA CHINA LIMITED XEXX010101000 ABJ LOGISTICA ADUANAL DE [GEOGRA…" at bounding box center [350, 167] width 153 height 172
click at [395, 115] on input "Search" at bounding box center [350, 114] width 142 height 15
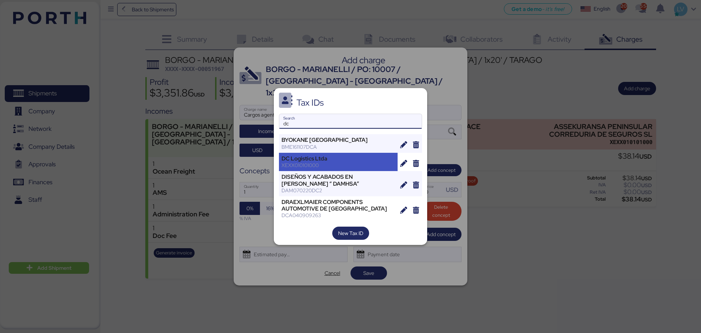
type input "dc"
click at [359, 165] on div "XEXX010101000" at bounding box center [339, 165] width 114 height 7
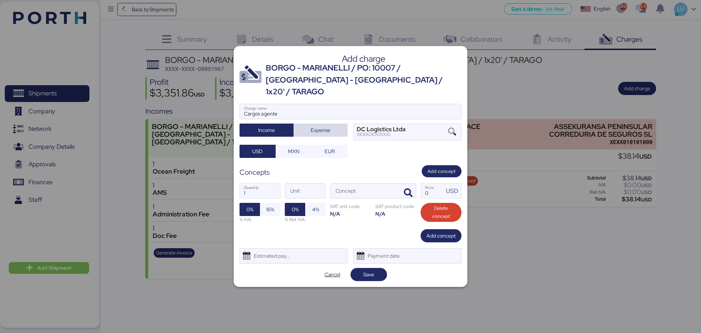
click at [319, 126] on span "Expense" at bounding box center [321, 130] width 20 height 9
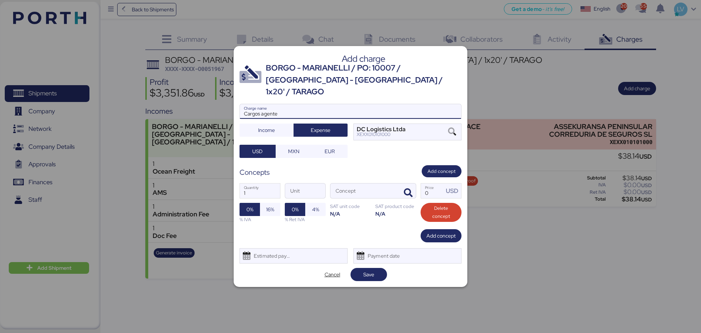
click at [313, 104] on input "Cargos agente" at bounding box center [350, 111] width 221 height 15
click at [293, 151] on span "MXN" at bounding box center [294, 151] width 24 height 10
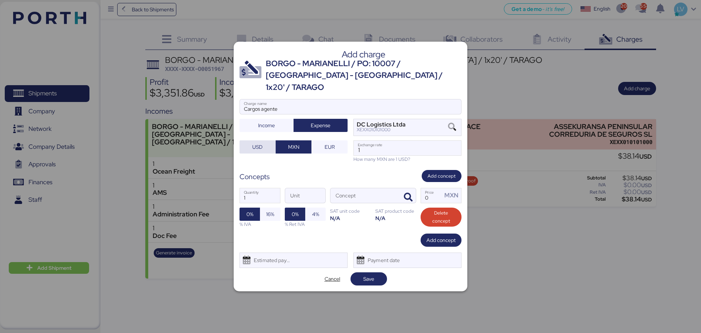
click at [267, 144] on span "USD" at bounding box center [258, 147] width 24 height 10
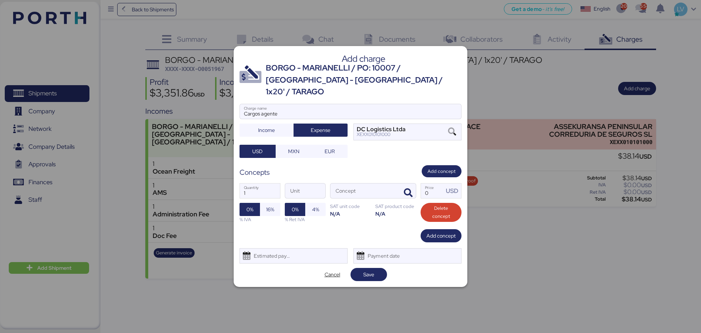
click at [416, 191] on div "Concept" at bounding box center [373, 190] width 86 height 15
click at [399, 191] on input "Concept" at bounding box center [365, 190] width 68 height 15
click at [410, 189] on icon "button" at bounding box center [408, 193] width 9 height 9
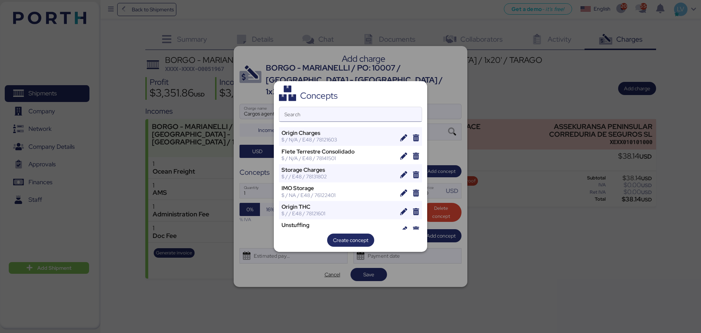
click at [350, 112] on input "Search" at bounding box center [350, 114] width 142 height 15
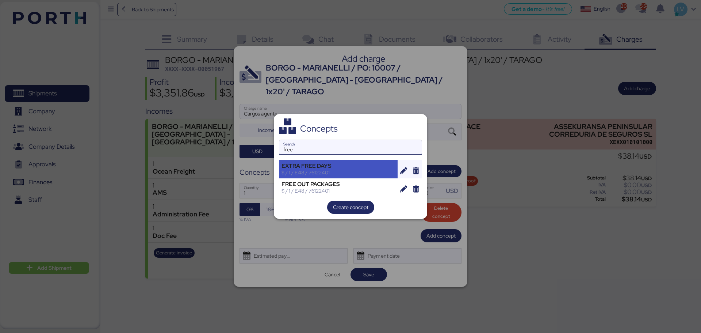
type input "free"
click at [335, 170] on div "$ / 1 / E48 / 76122401" at bounding box center [339, 172] width 114 height 7
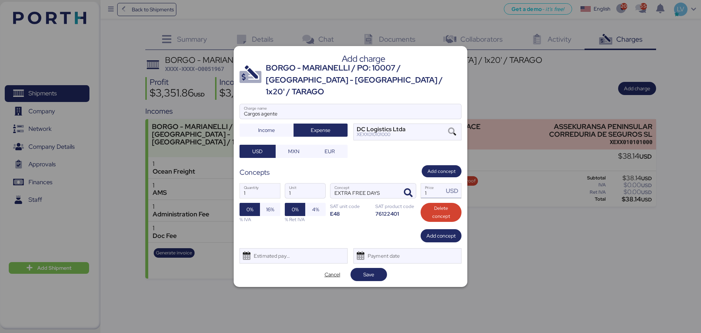
click at [437, 187] on input "1" at bounding box center [432, 190] width 23 height 15
type input "50"
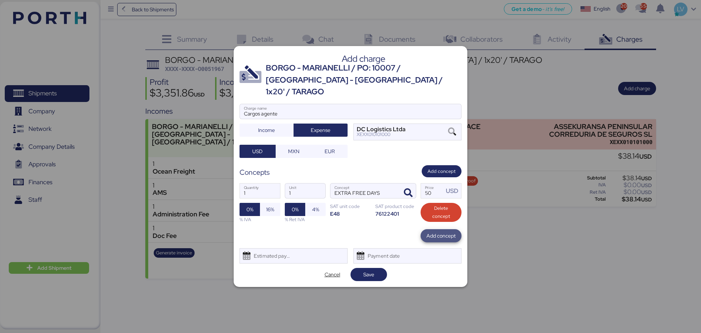
click at [425, 229] on span "Add concept" at bounding box center [441, 235] width 41 height 13
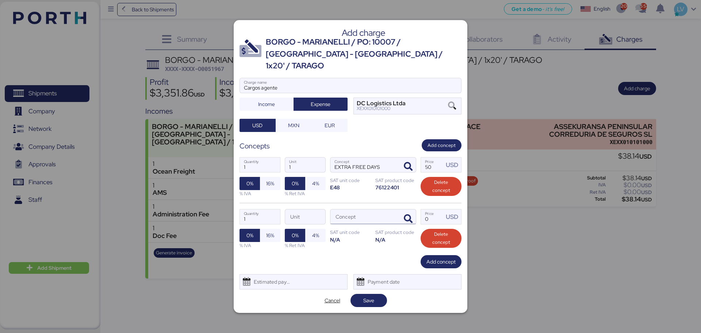
click at [399, 209] on div at bounding box center [408, 216] width 18 height 15
click at [409, 214] on icon "button" at bounding box center [408, 218] width 9 height 9
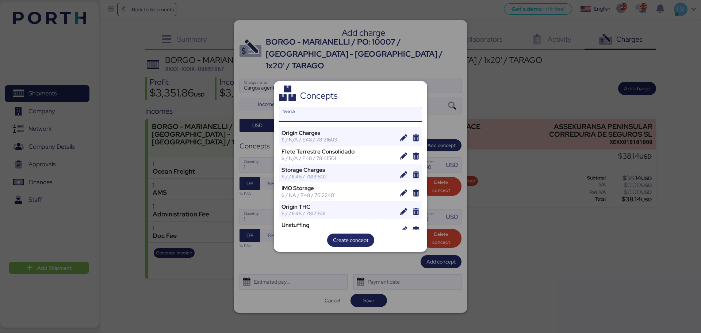
click at [347, 115] on input "Search" at bounding box center [350, 114] width 142 height 15
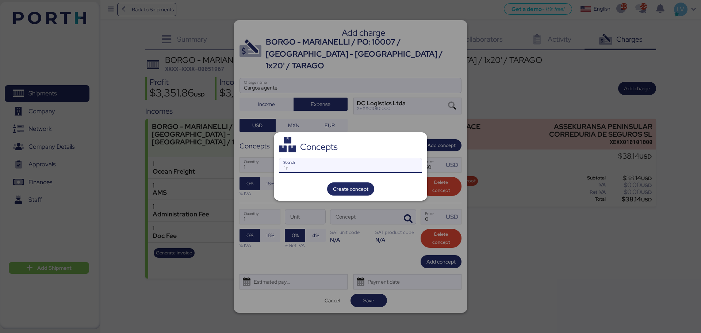
type input "´"
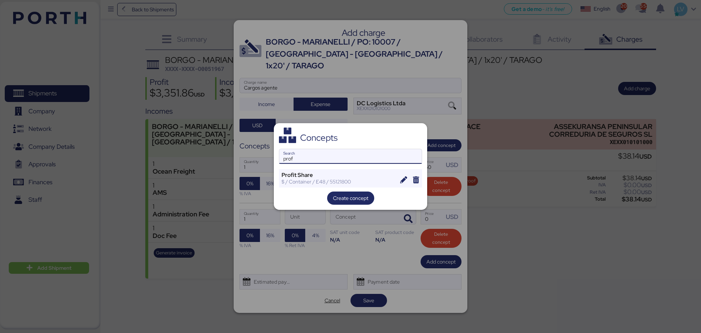
type input "prof"
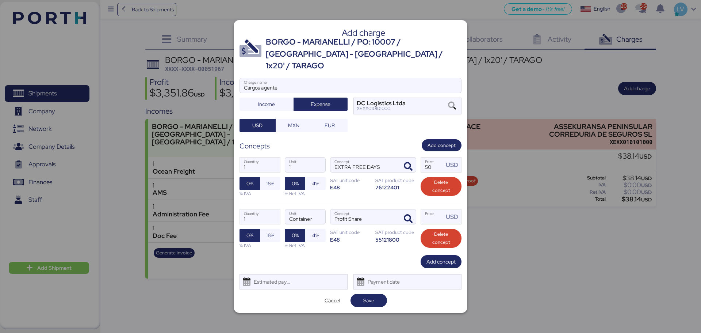
click at [428, 211] on input "Price USD" at bounding box center [432, 216] width 23 height 15
type input "80"
click at [433, 257] on span "Add concept" at bounding box center [441, 261] width 29 height 9
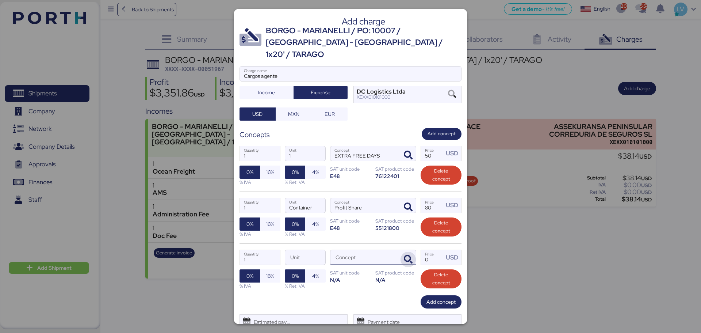
click at [404, 255] on icon "button" at bounding box center [408, 259] width 9 height 9
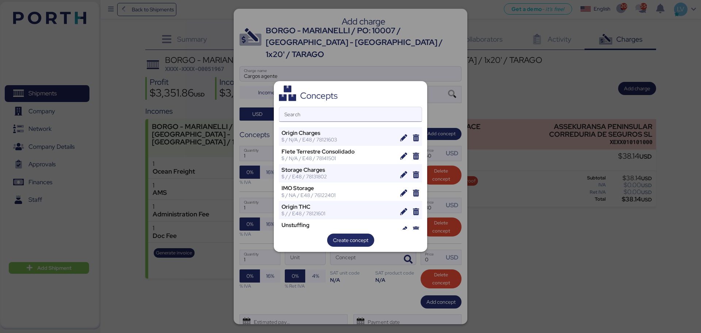
click at [359, 111] on input "Search" at bounding box center [350, 114] width 142 height 15
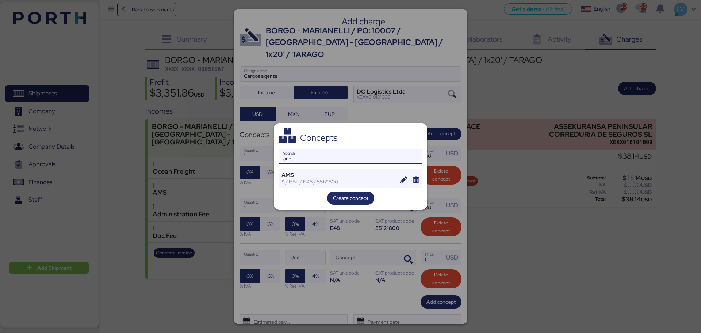
type input "ams"
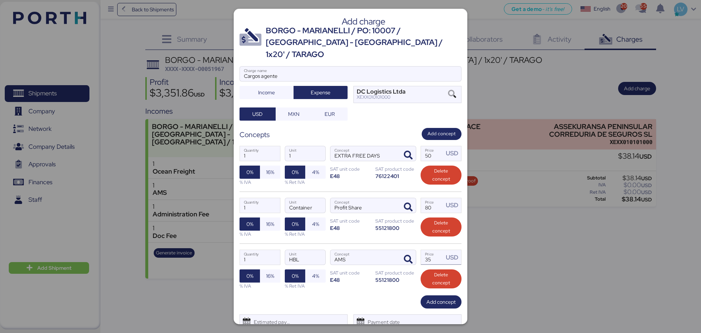
click at [421, 250] on input "35" at bounding box center [432, 257] width 23 height 15
type input "32"
click at [391, 295] on div "Add concept" at bounding box center [351, 301] width 222 height 13
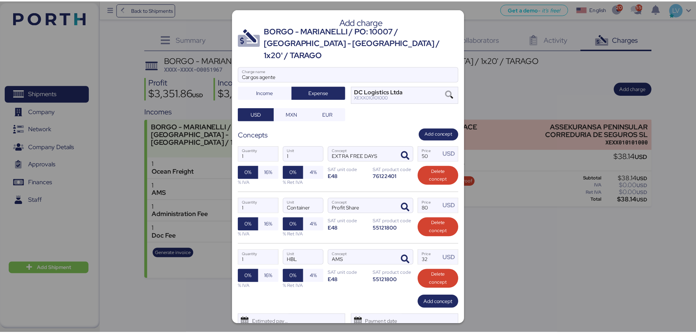
scroll to position [17, 0]
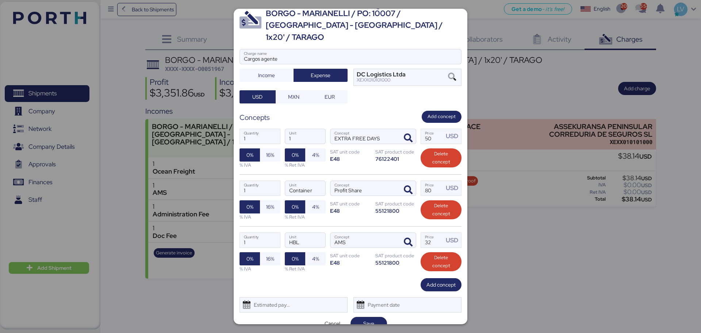
click at [301, 283] on div "Add charge BORGO - MARIANELLI / PO: 10007 / [GEOGRAPHIC_DATA] - [GEOGRAPHIC_DAT…" at bounding box center [351, 166] width 234 height 315
click at [293, 297] on div "Estimated payment date" at bounding box center [294, 304] width 108 height 15
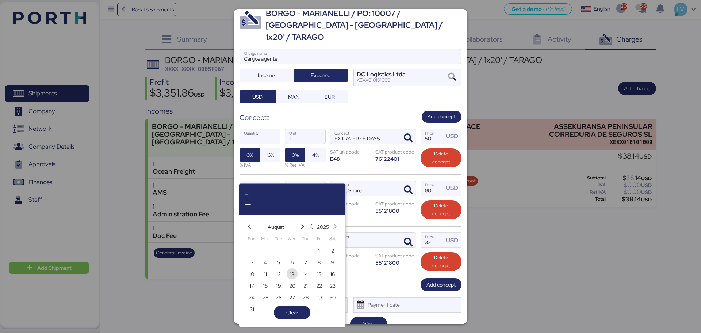
click at [293, 274] on span "13" at bounding box center [292, 274] width 4 height 9
type input "[DATE]"
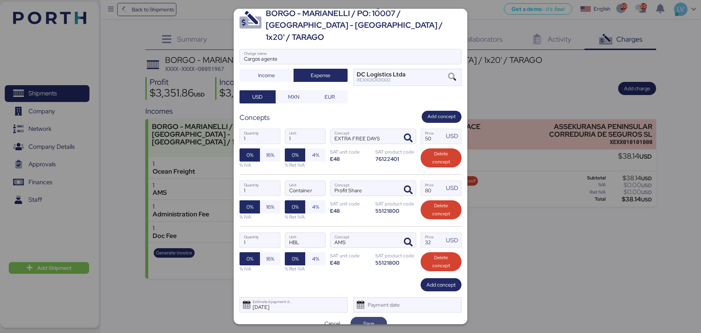
click at [365, 319] on span "Save" at bounding box center [369, 323] width 11 height 9
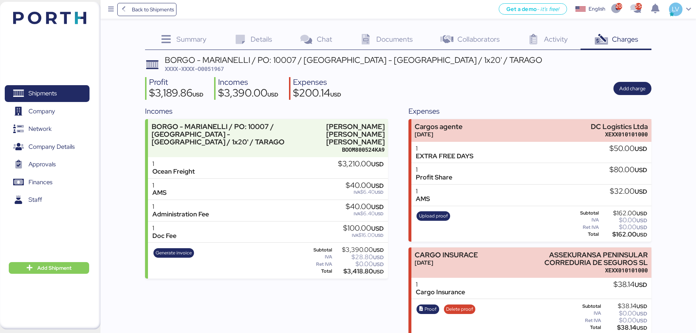
scroll to position [8, 0]
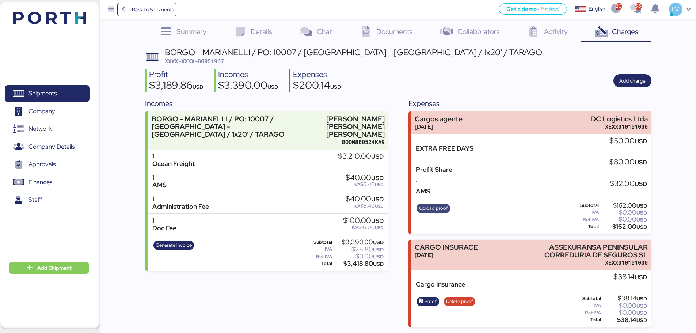
click at [439, 209] on span "Upload proof" at bounding box center [433, 208] width 29 height 8
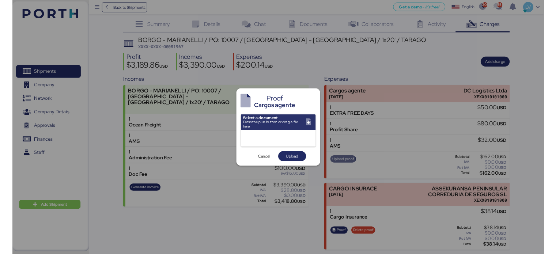
scroll to position [0, 0]
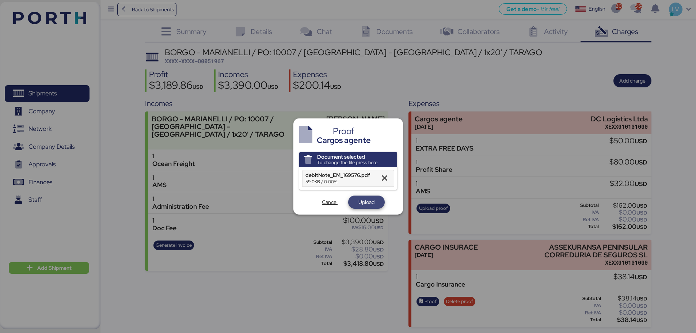
click at [377, 199] on span "Upload" at bounding box center [366, 202] width 25 height 10
